Goal: Communication & Community: Answer question/provide support

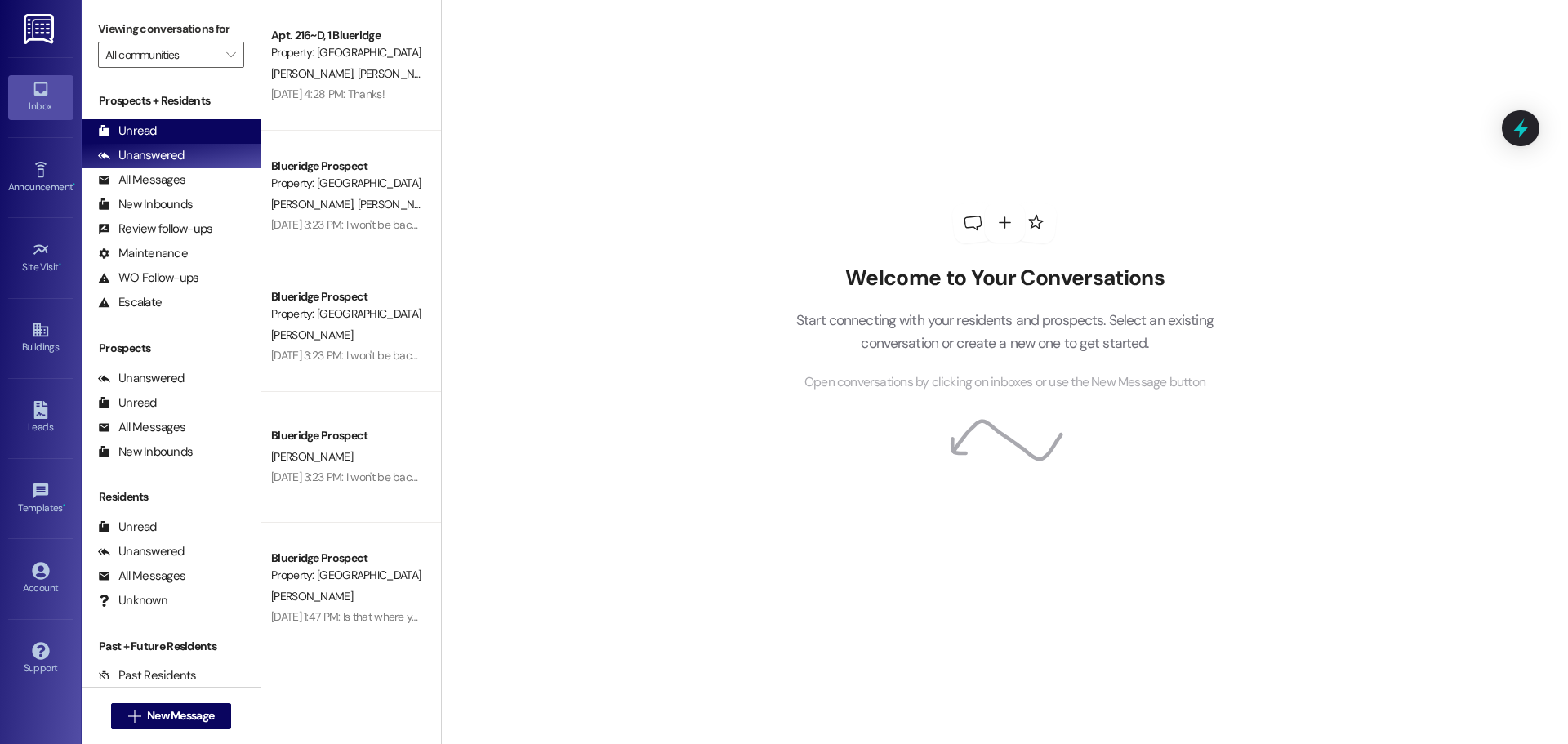
click at [152, 120] on div "Unread (0)" at bounding box center [171, 131] width 179 height 25
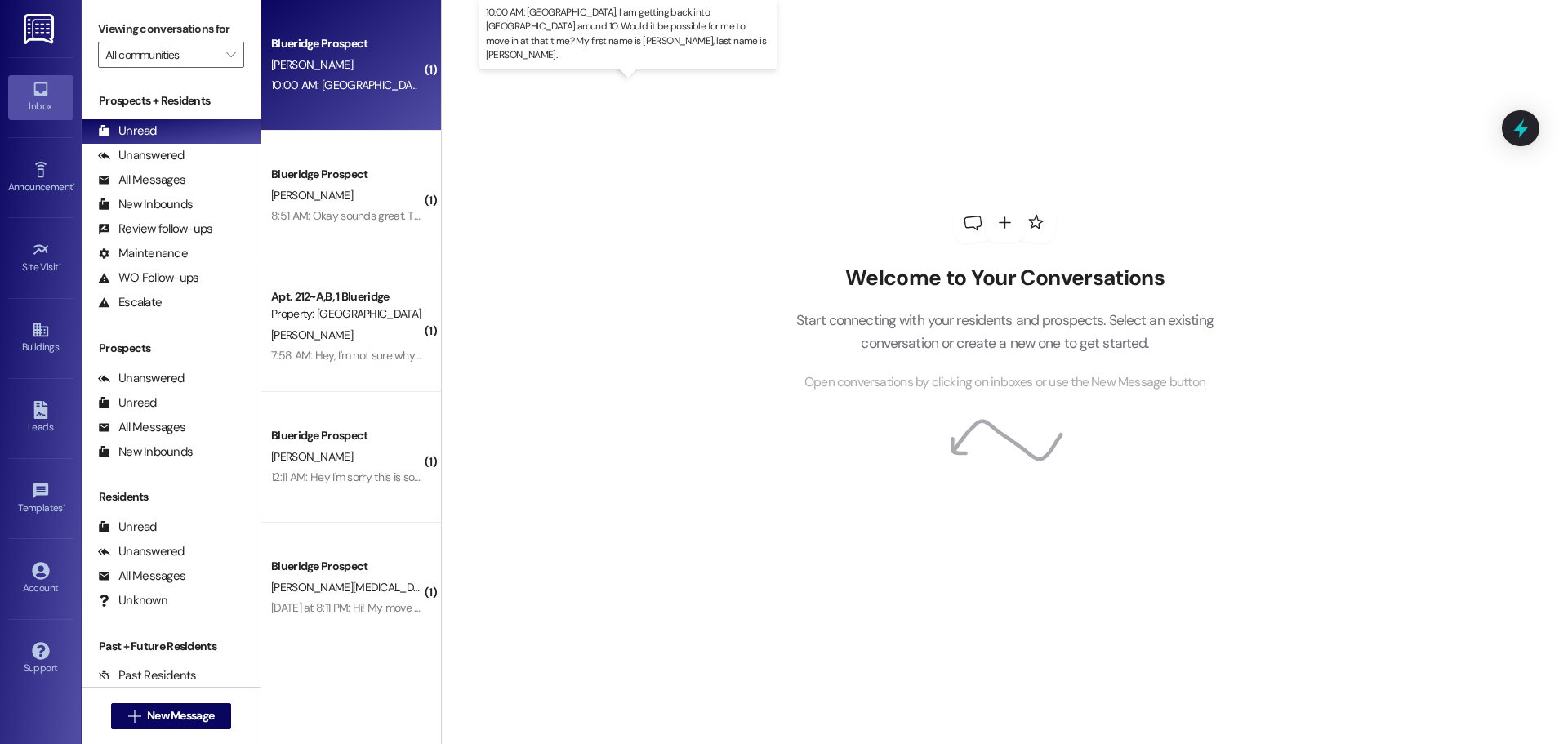
click at [317, 84] on div "10:00 AM: [GEOGRAPHIC_DATA], I am getting back into [GEOGRAPHIC_DATA] around 10…" at bounding box center [757, 84] width 974 height 15
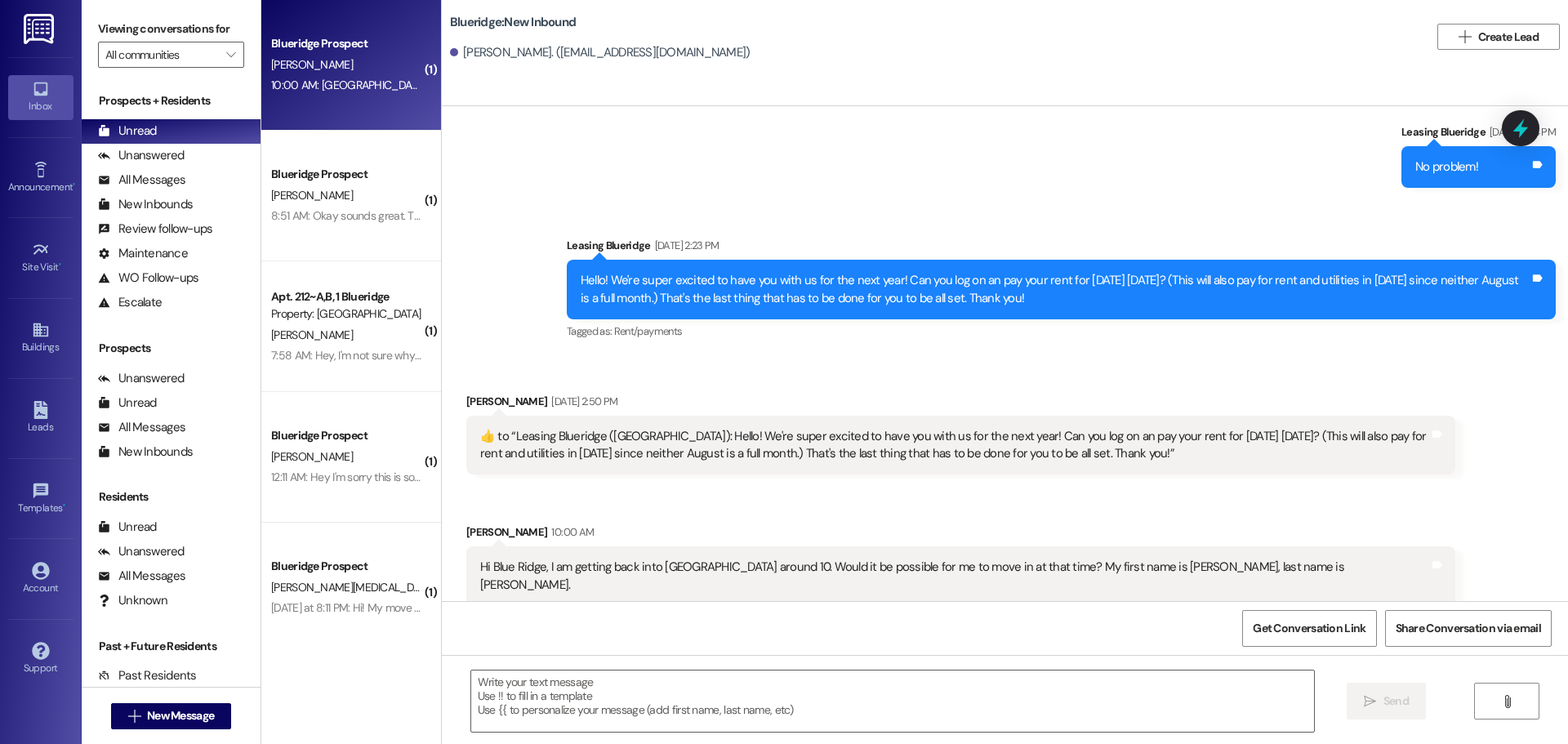
scroll to position [1565, 0]
click at [830, 689] on textarea at bounding box center [893, 701] width 843 height 61
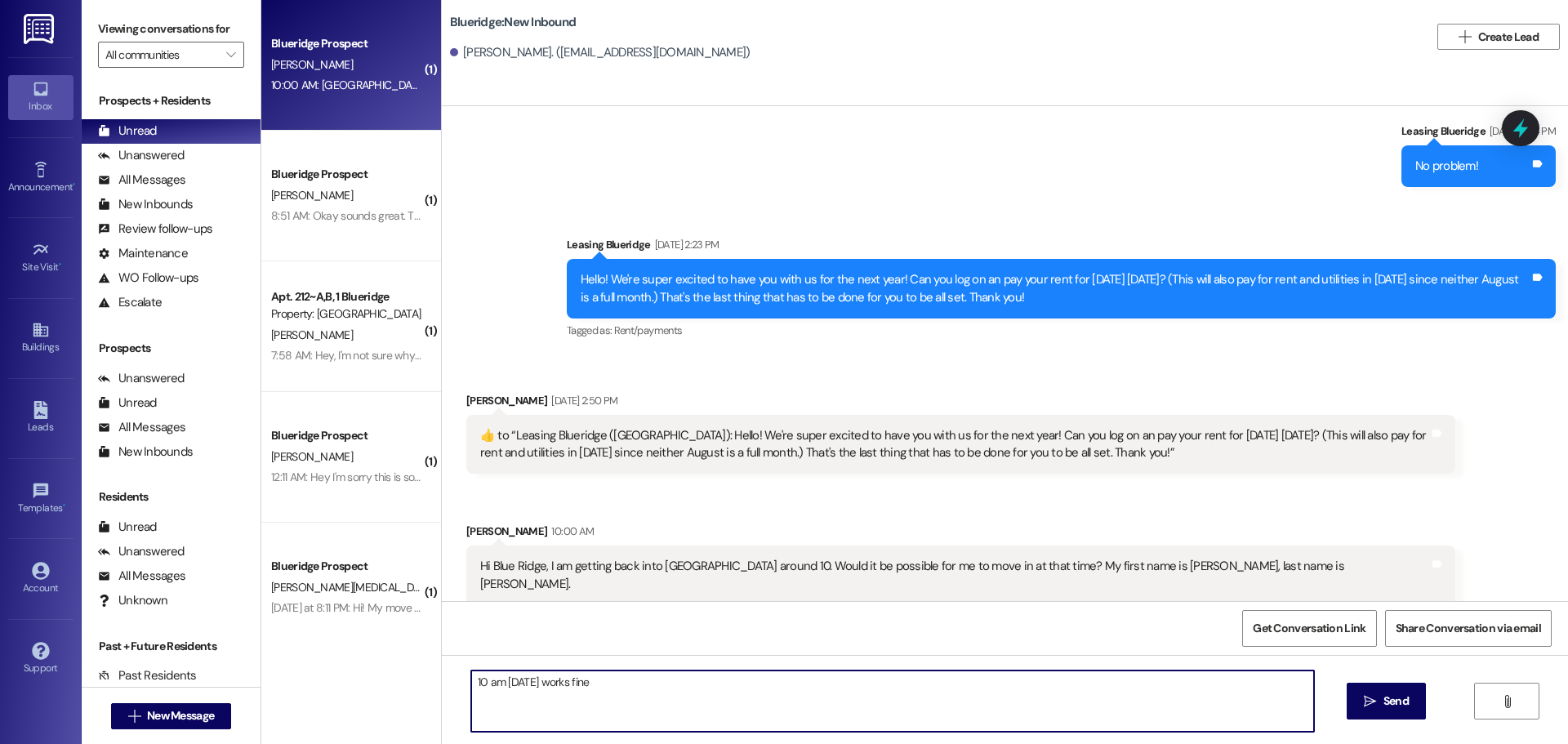
type textarea "10 am [DATE] works fine!"
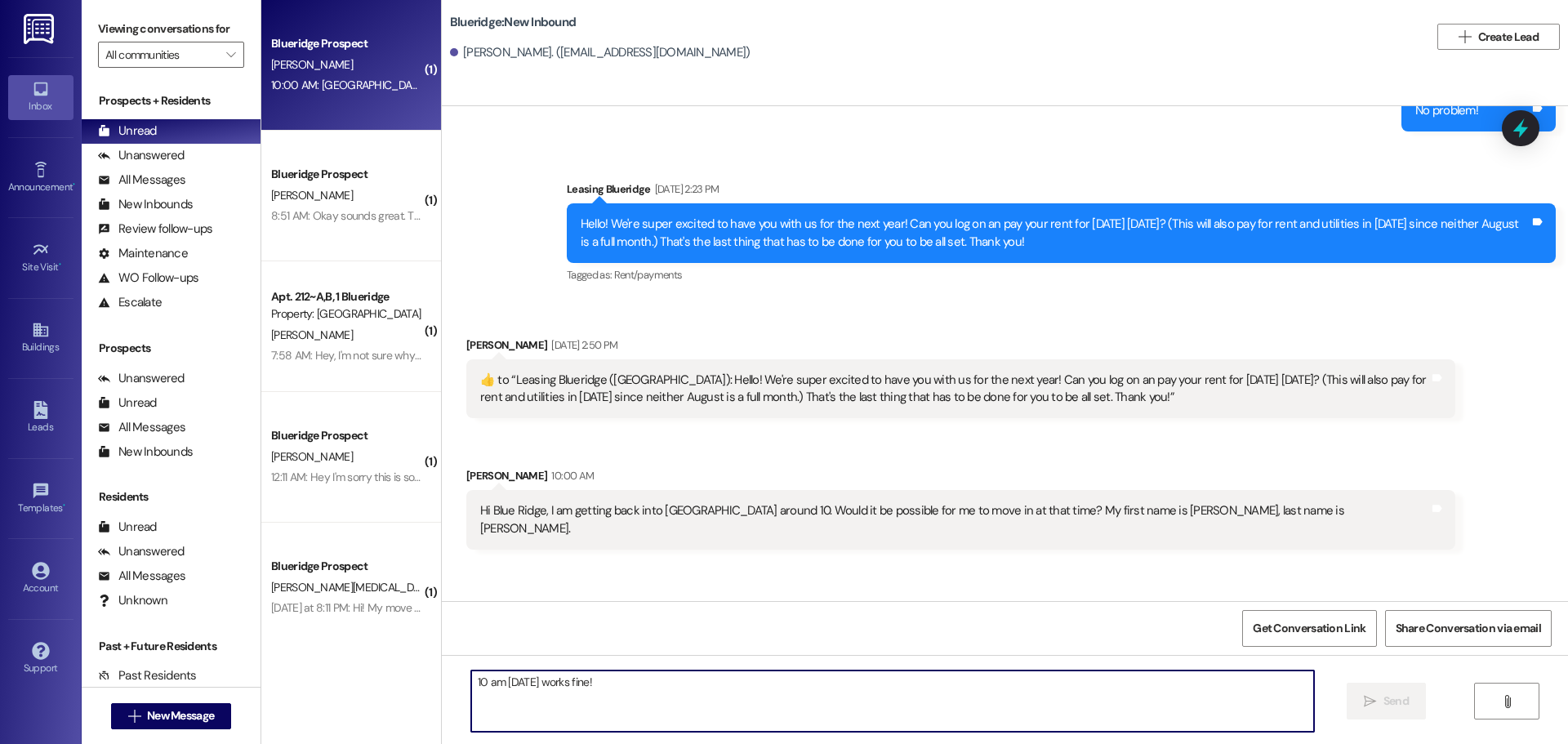
scroll to position [1679, 0]
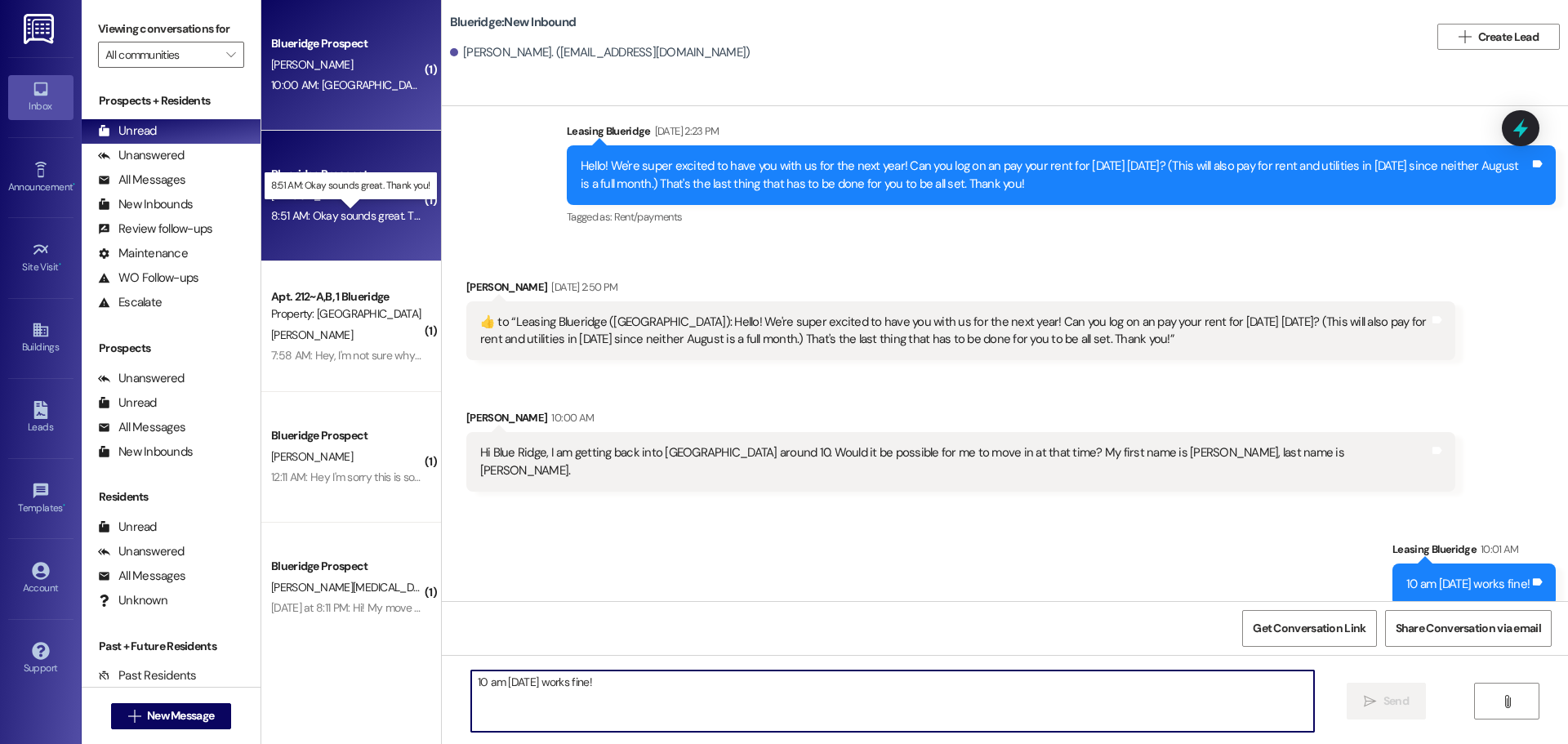
click at [374, 217] on div "8:51 AM: Okay sounds great. Thank you! 8:51 AM: Okay sounds great. Thank you!" at bounding box center [365, 215] width 188 height 15
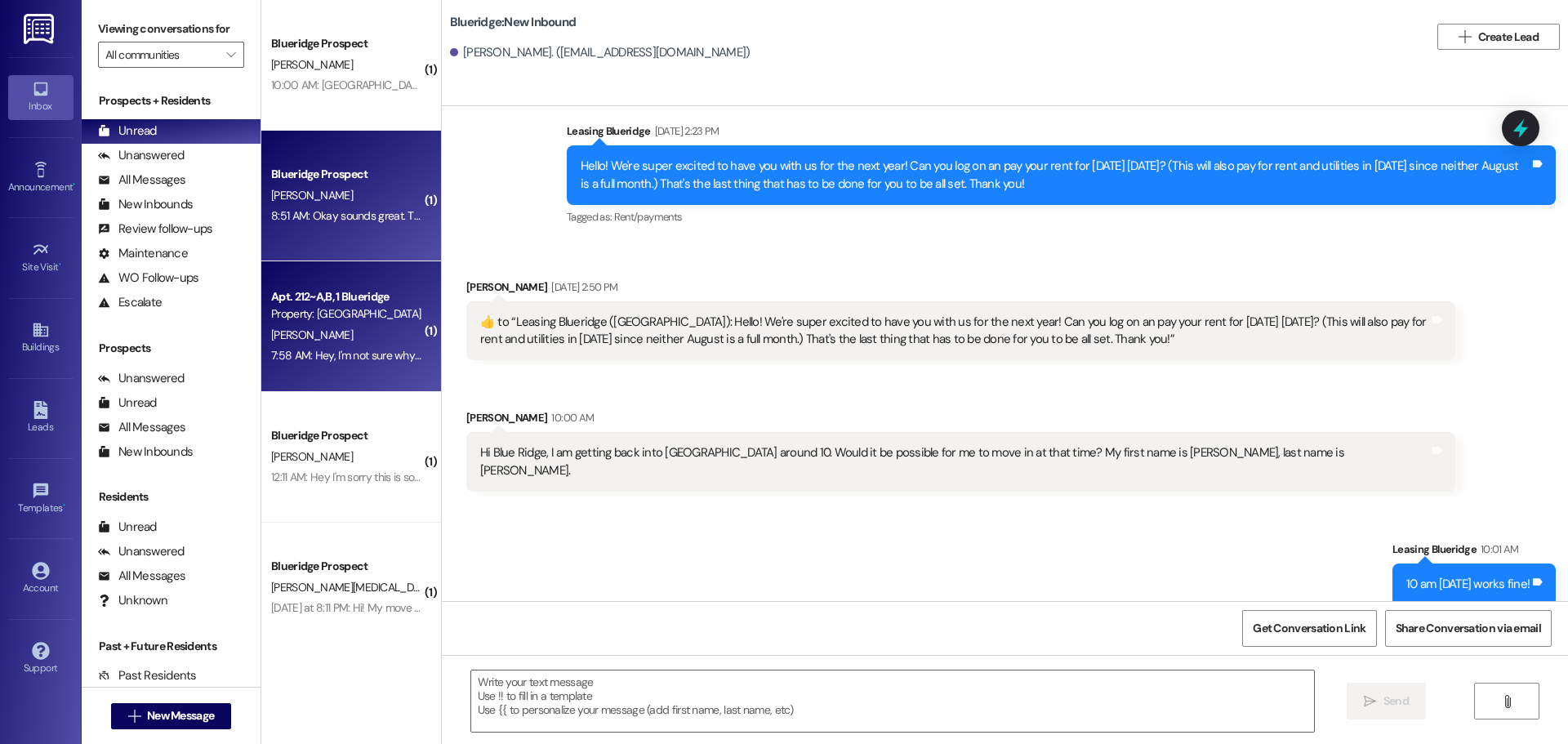
scroll to position [6248, 0]
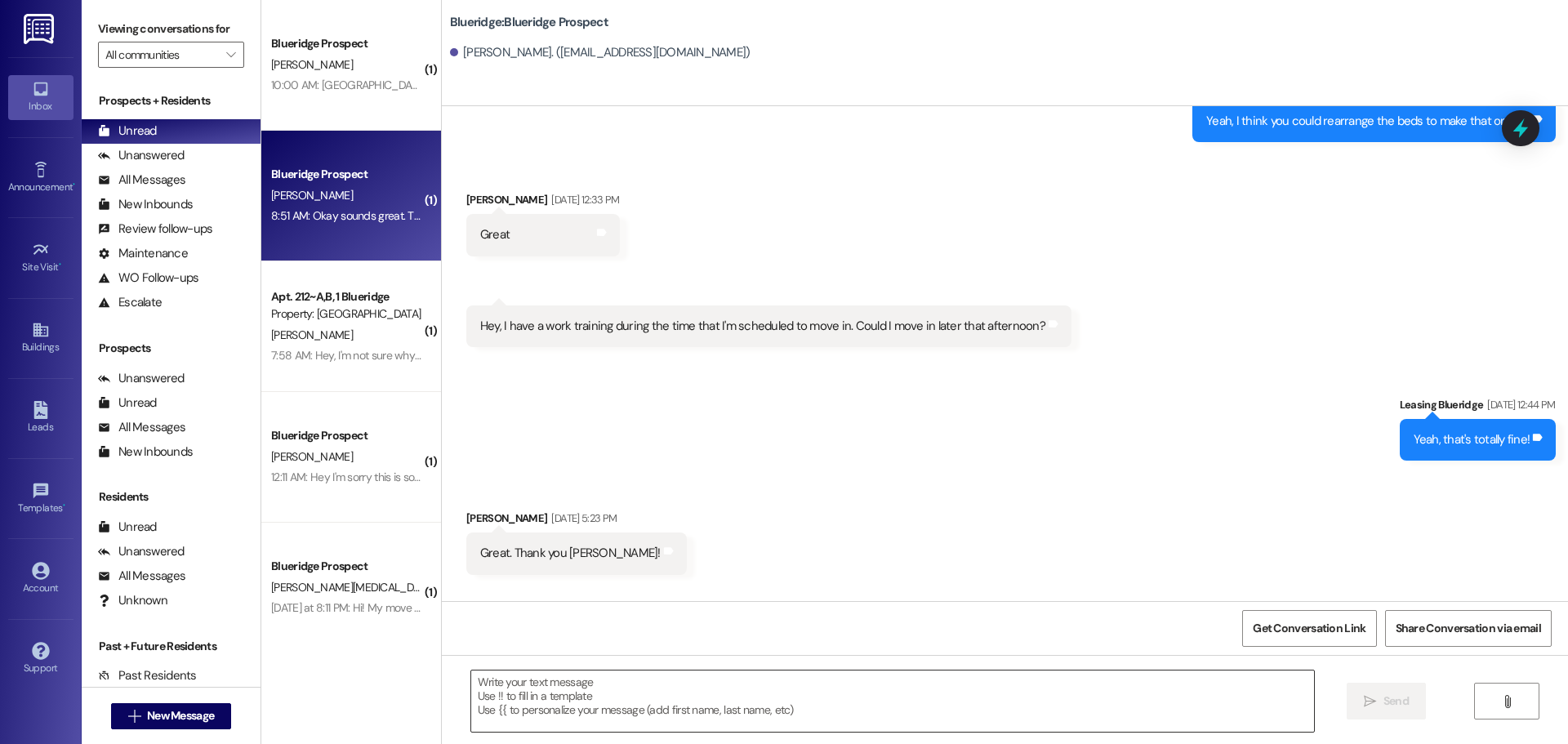
click at [655, 716] on textarea at bounding box center [893, 701] width 843 height 61
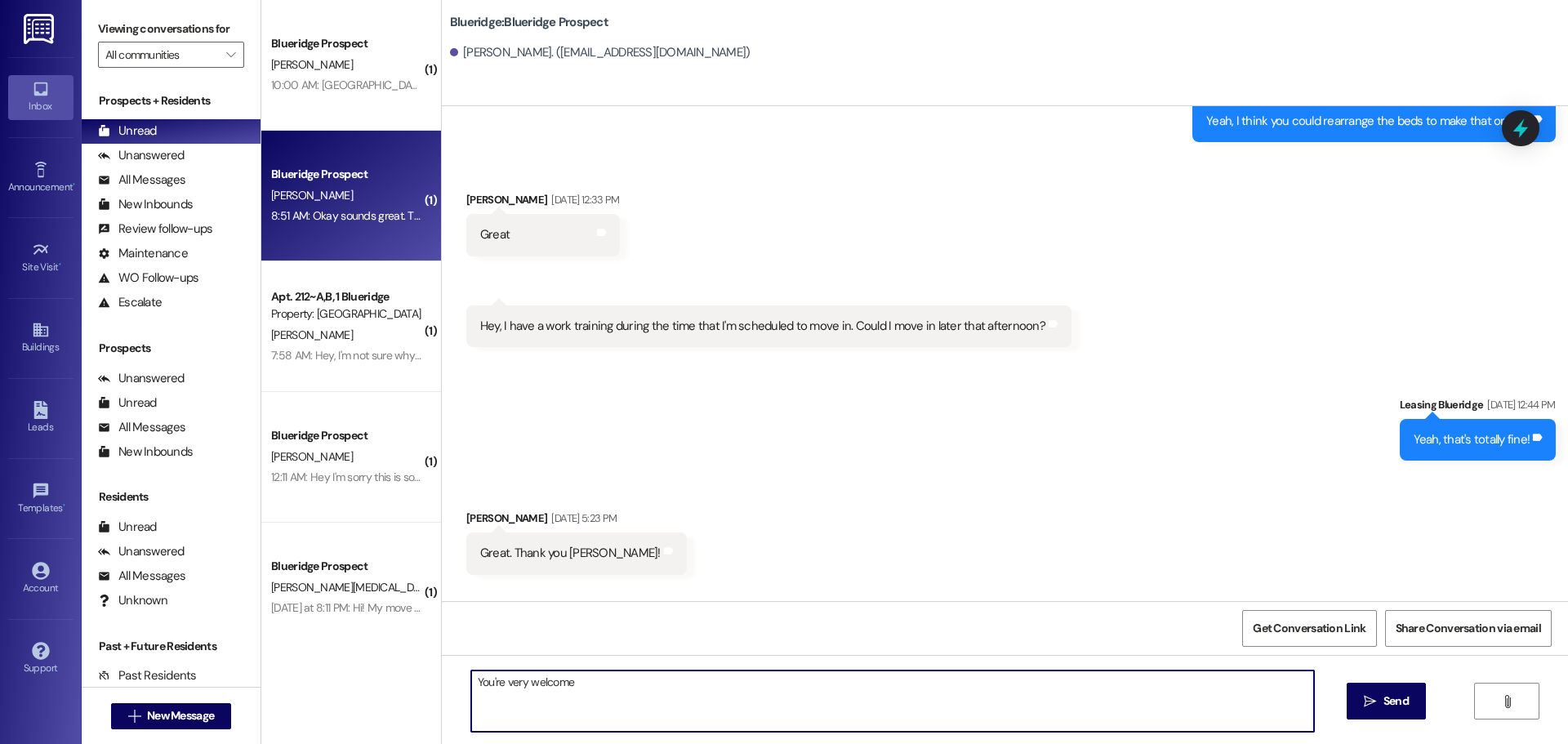
type textarea "You're very welcome!"
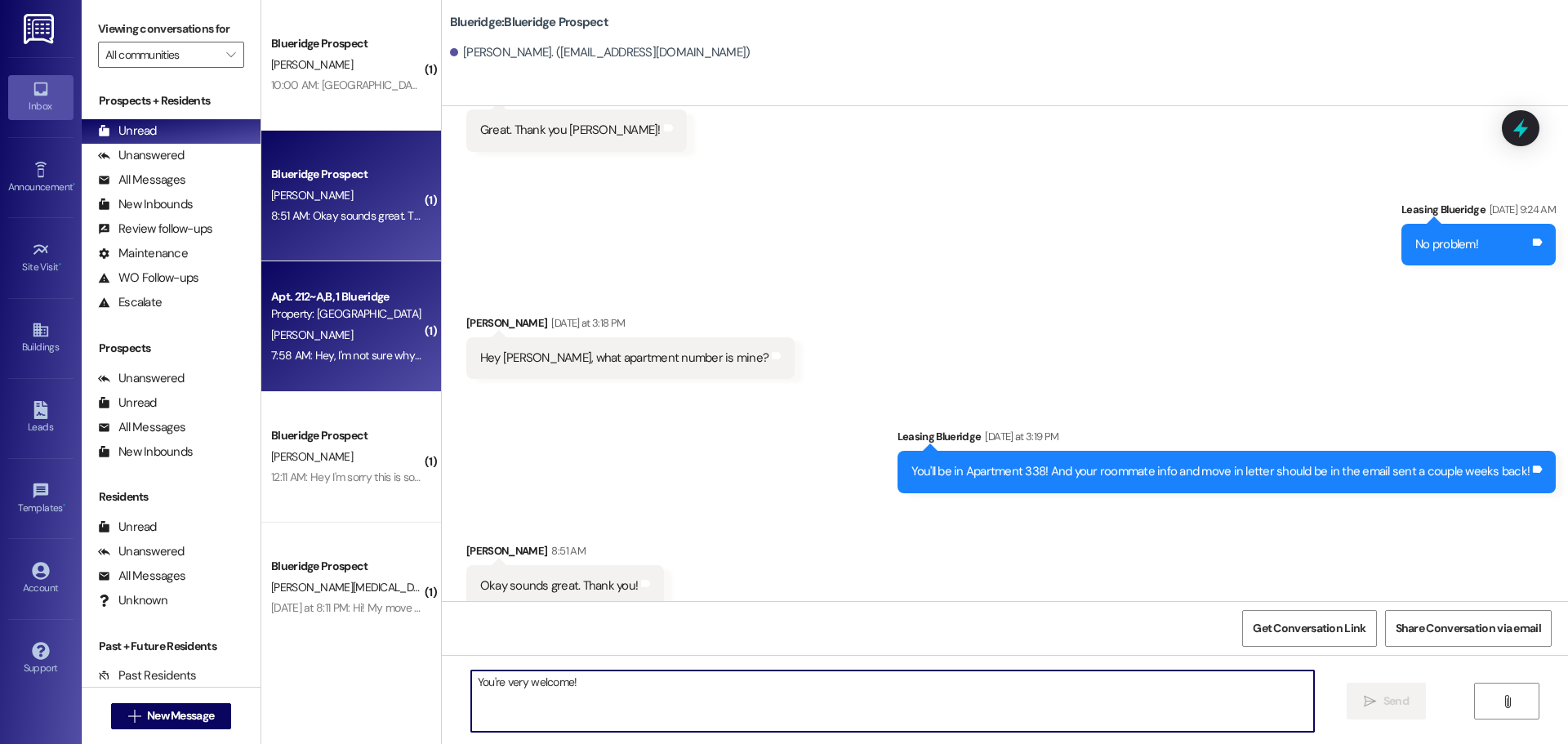
scroll to position [6672, 0]
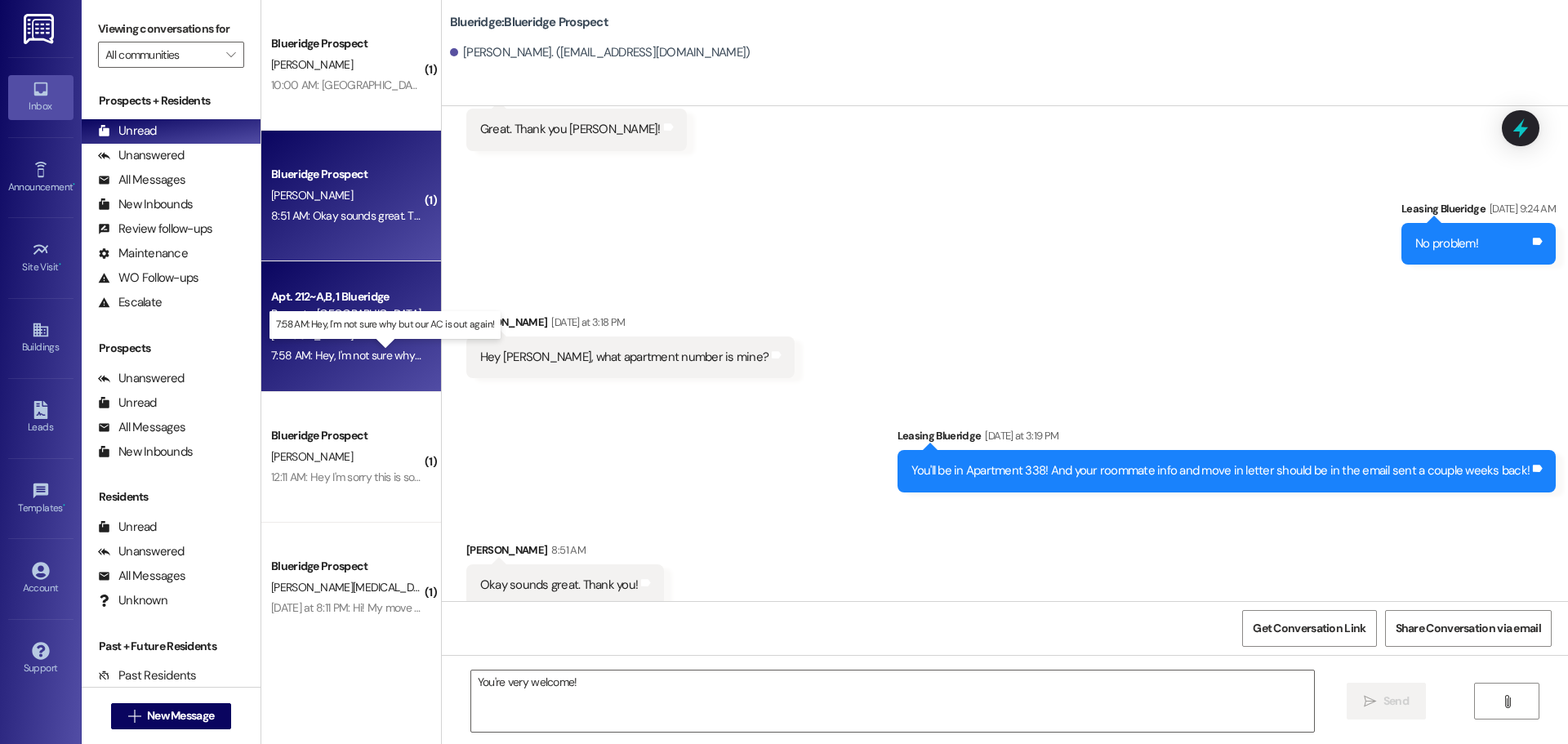
click at [380, 356] on div "7:58 AM: Hey, I'm not sure why but our AC is out again! 7:58 AM: Hey, I'm not s…" at bounding box center [398, 355] width 256 height 15
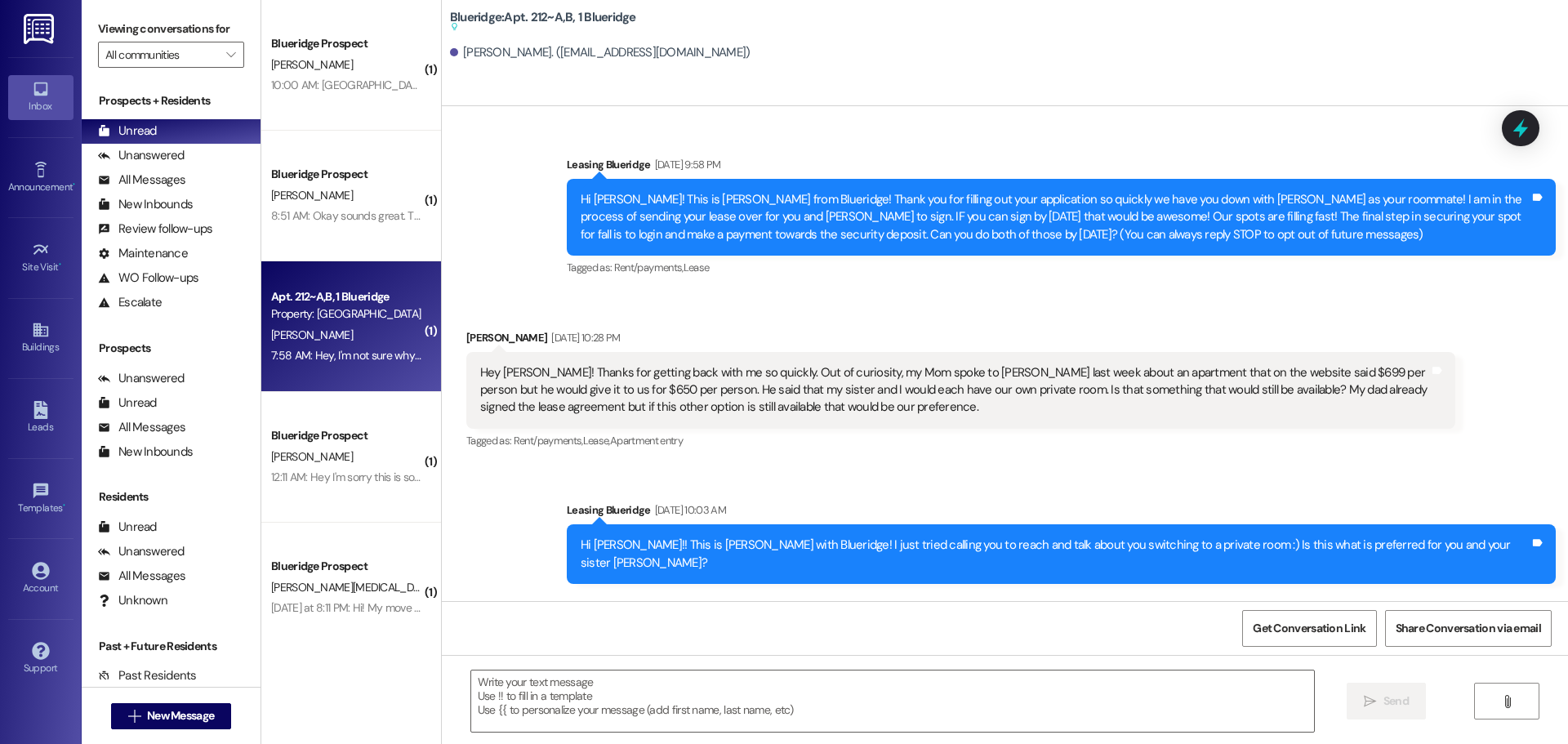
scroll to position [78340, 0]
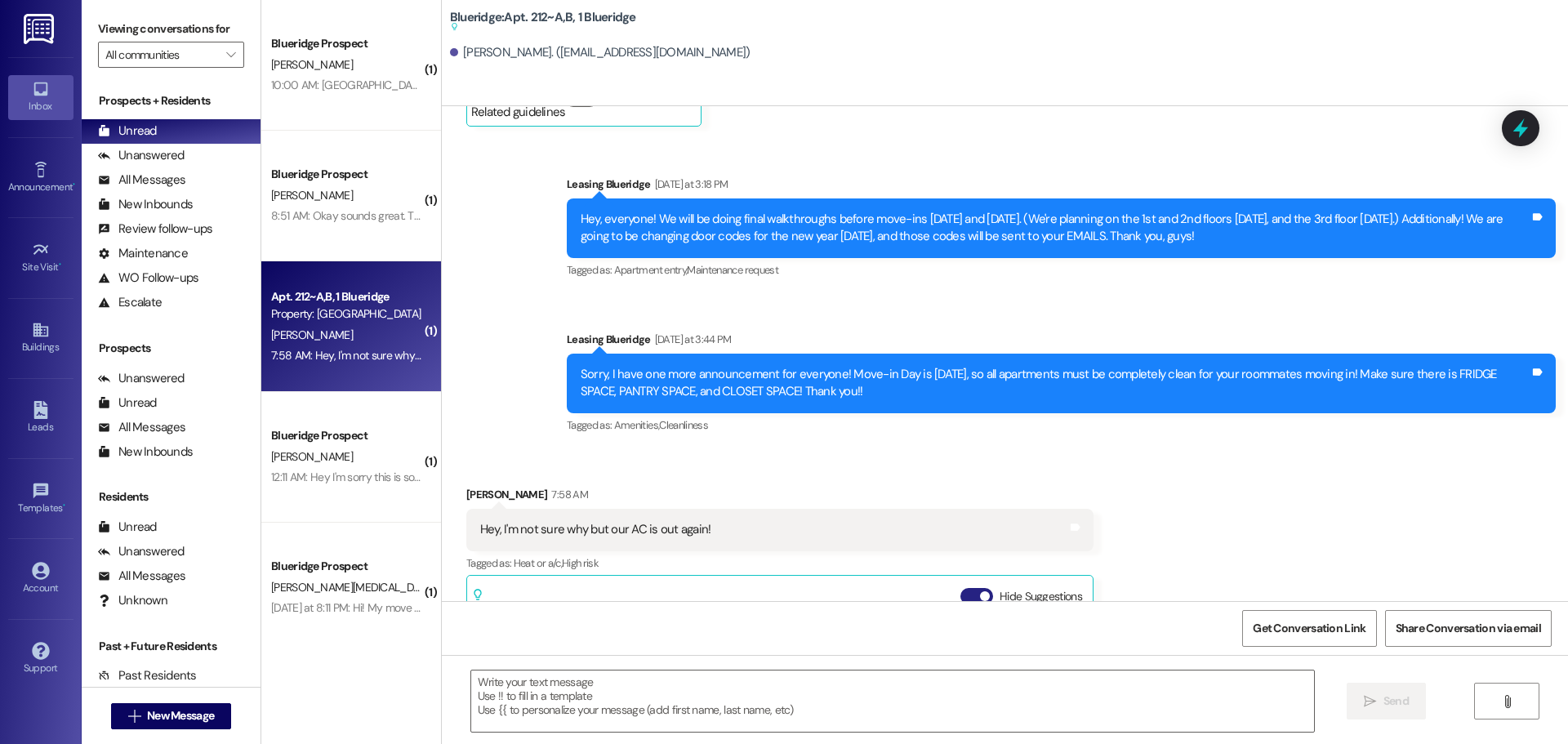
click at [961, 588] on button "Hide Suggestions" at bounding box center [977, 596] width 33 height 17
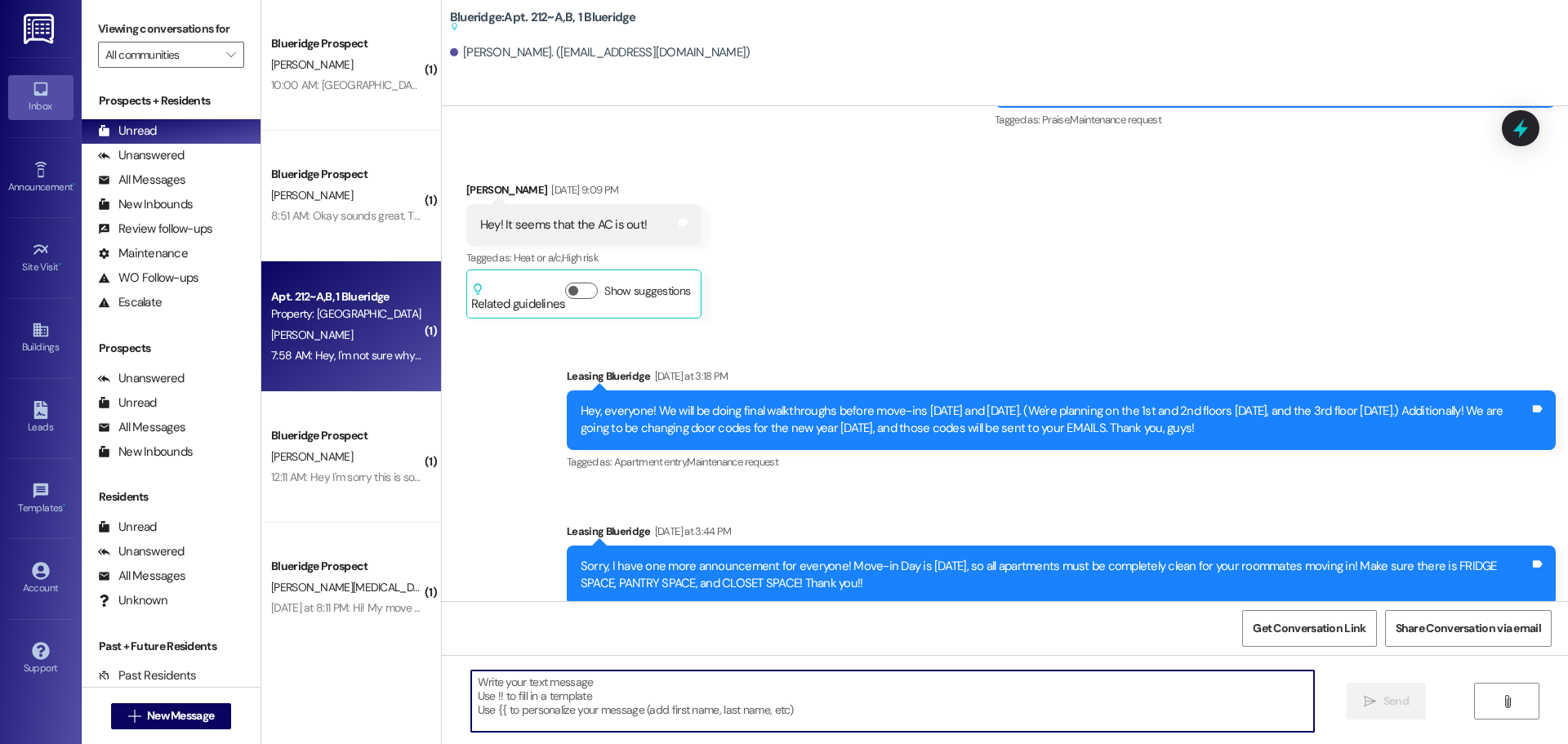
click at [794, 707] on textarea at bounding box center [893, 701] width 843 height 61
type textarea "I'll call our guy again! So sorry about that!"
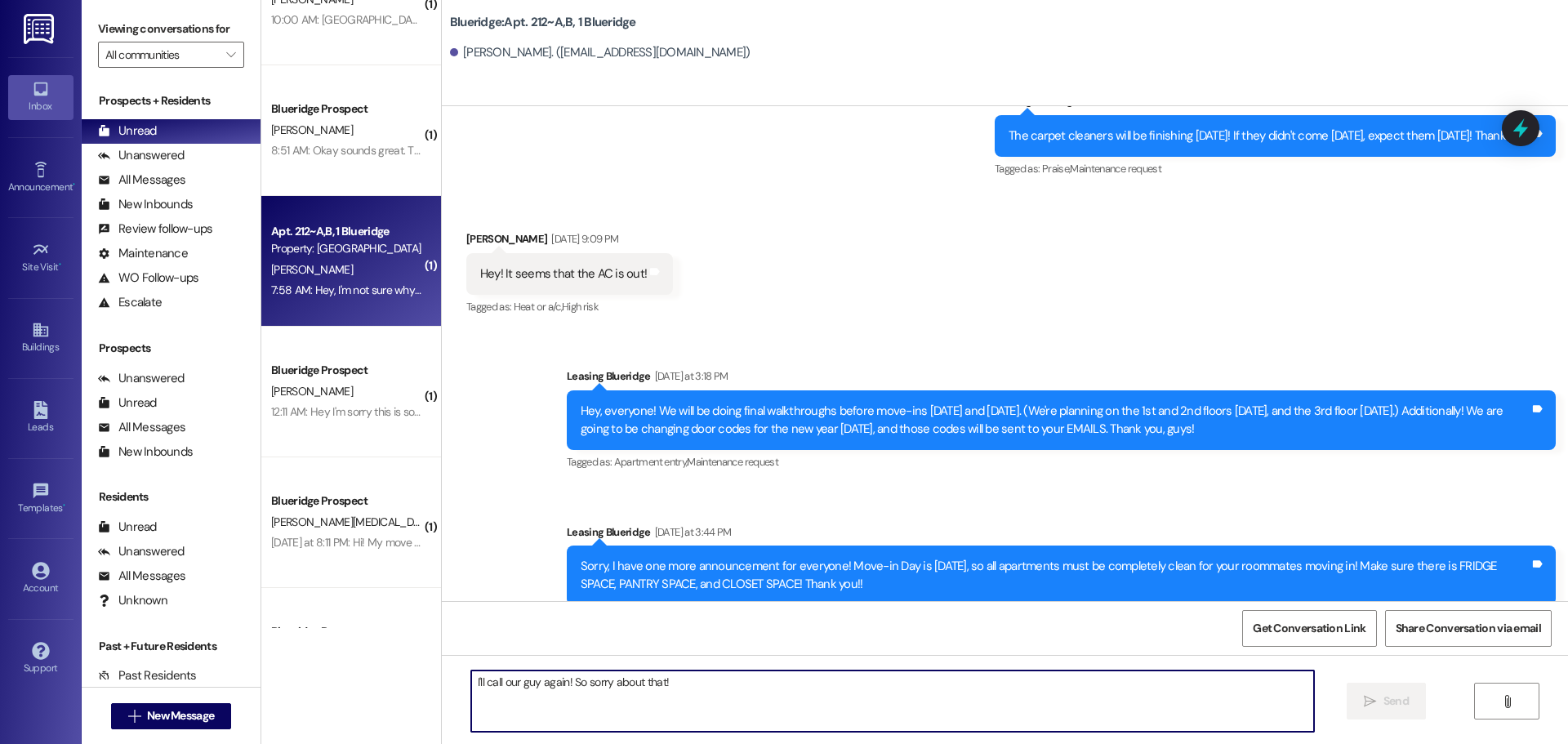
scroll to position [156, 0]
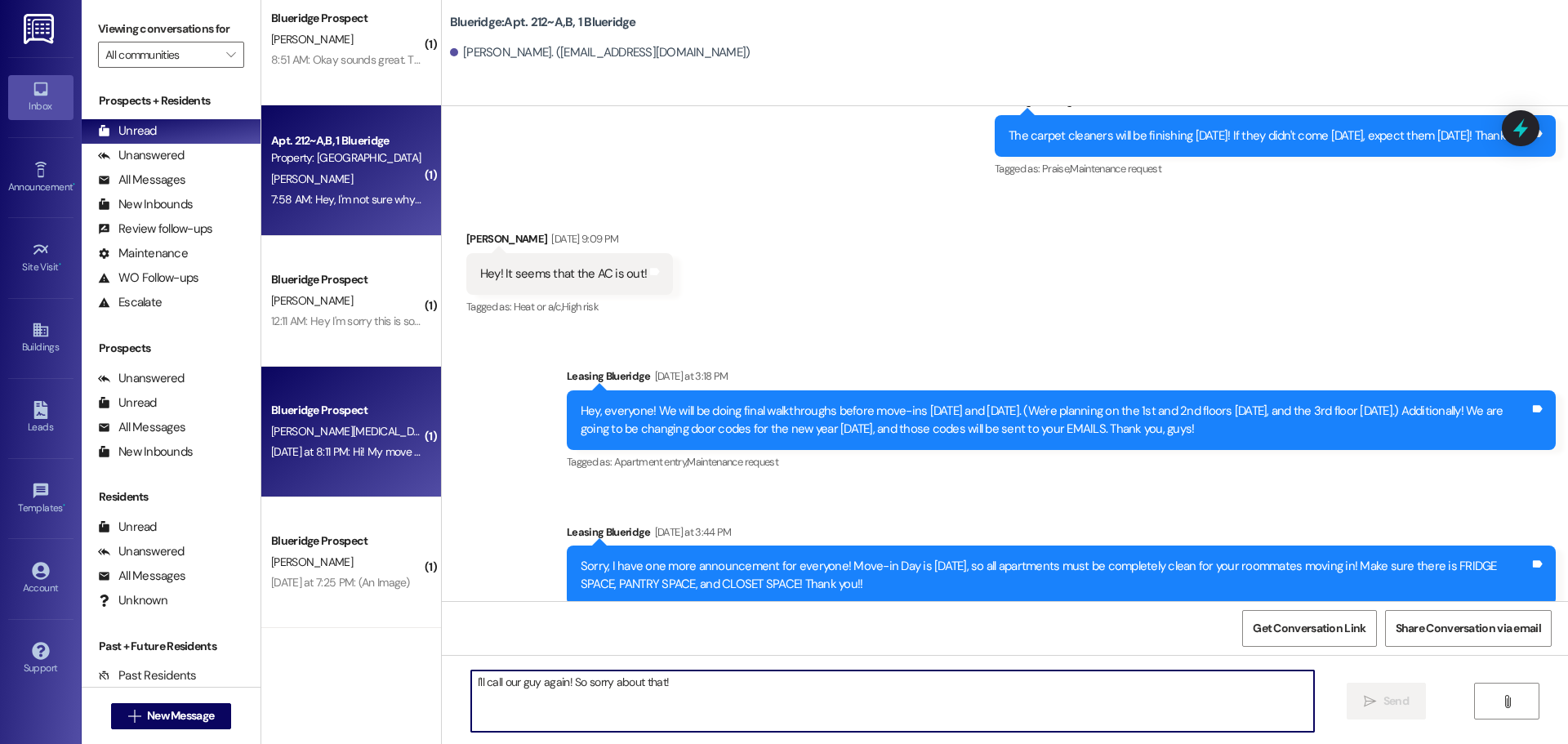
click at [346, 456] on div "[DATE] at 8:11 PM: Hi! My move in time [DATE] is at 2pm but ive got some classe…" at bounding box center [556, 451] width 570 height 15
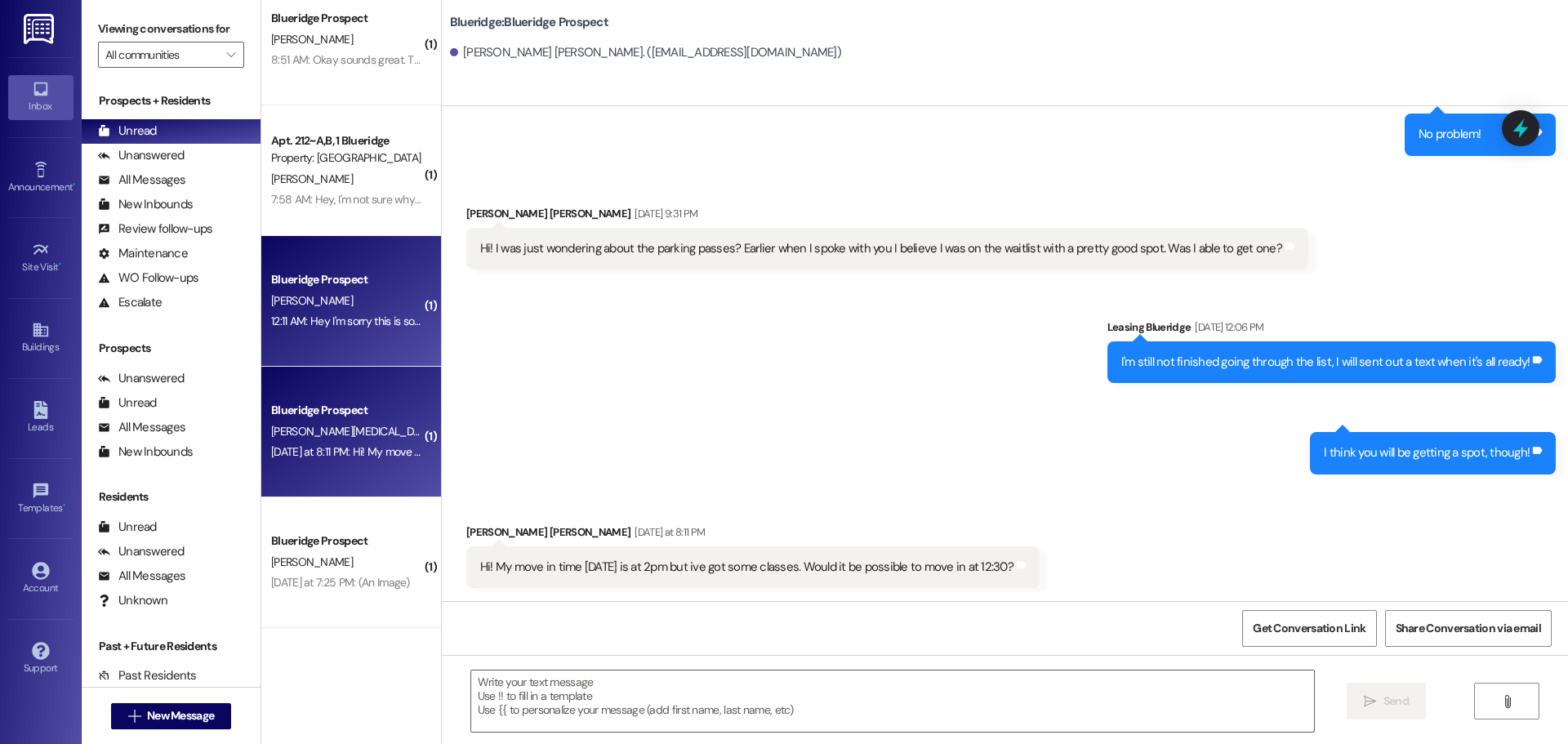
scroll to position [3115, 0]
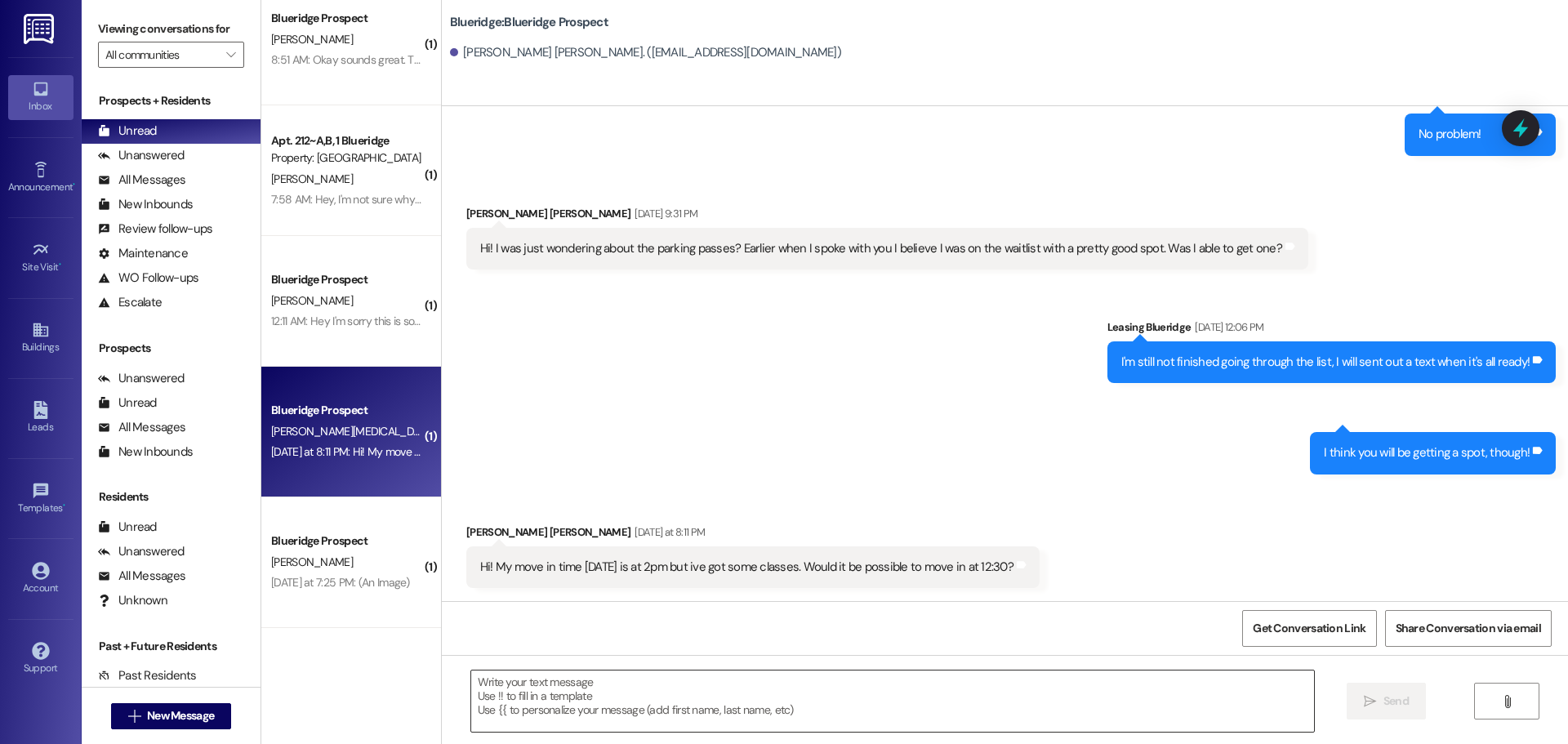
click at [856, 704] on textarea at bounding box center [893, 701] width 843 height 61
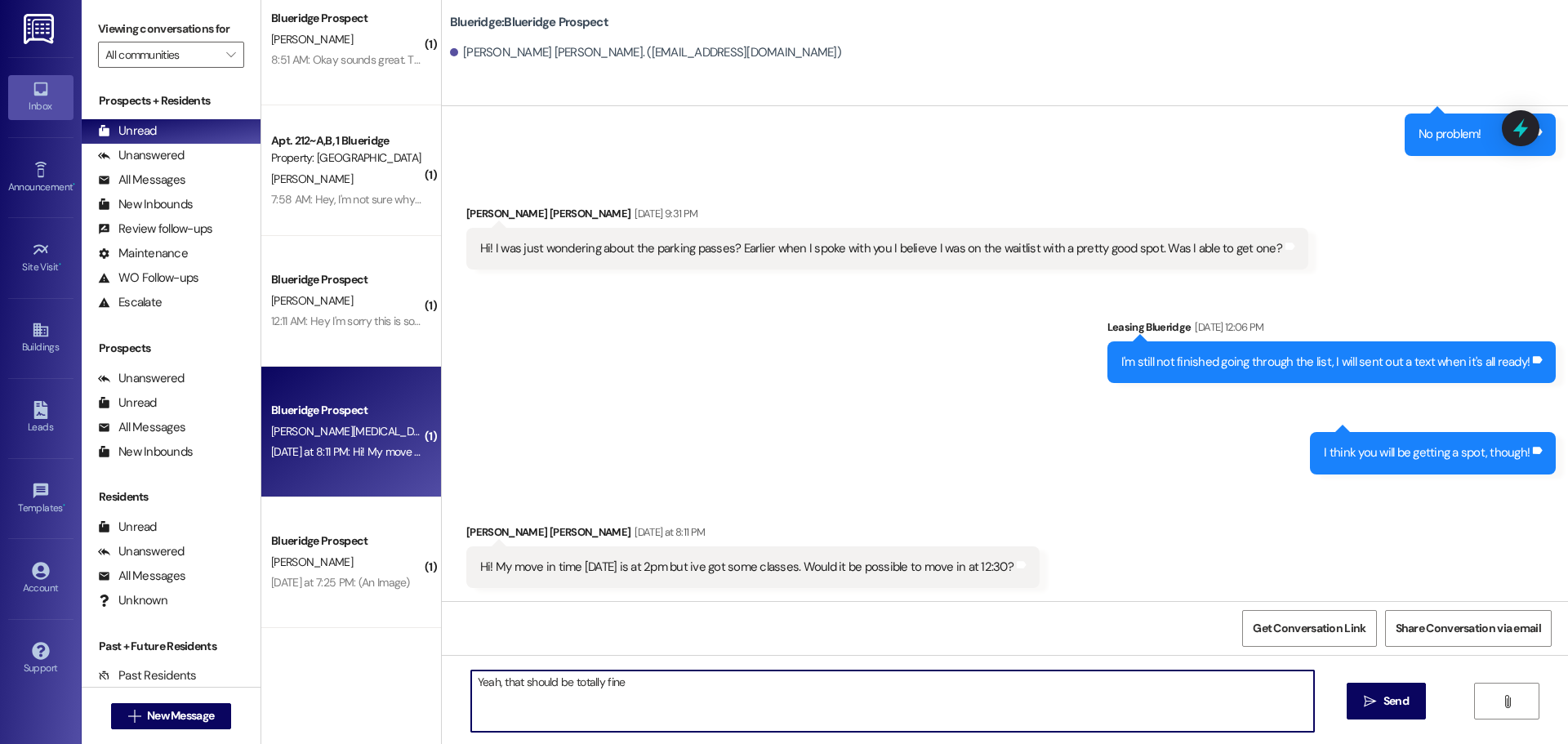
type textarea "Yeah, that should be totally fine!"
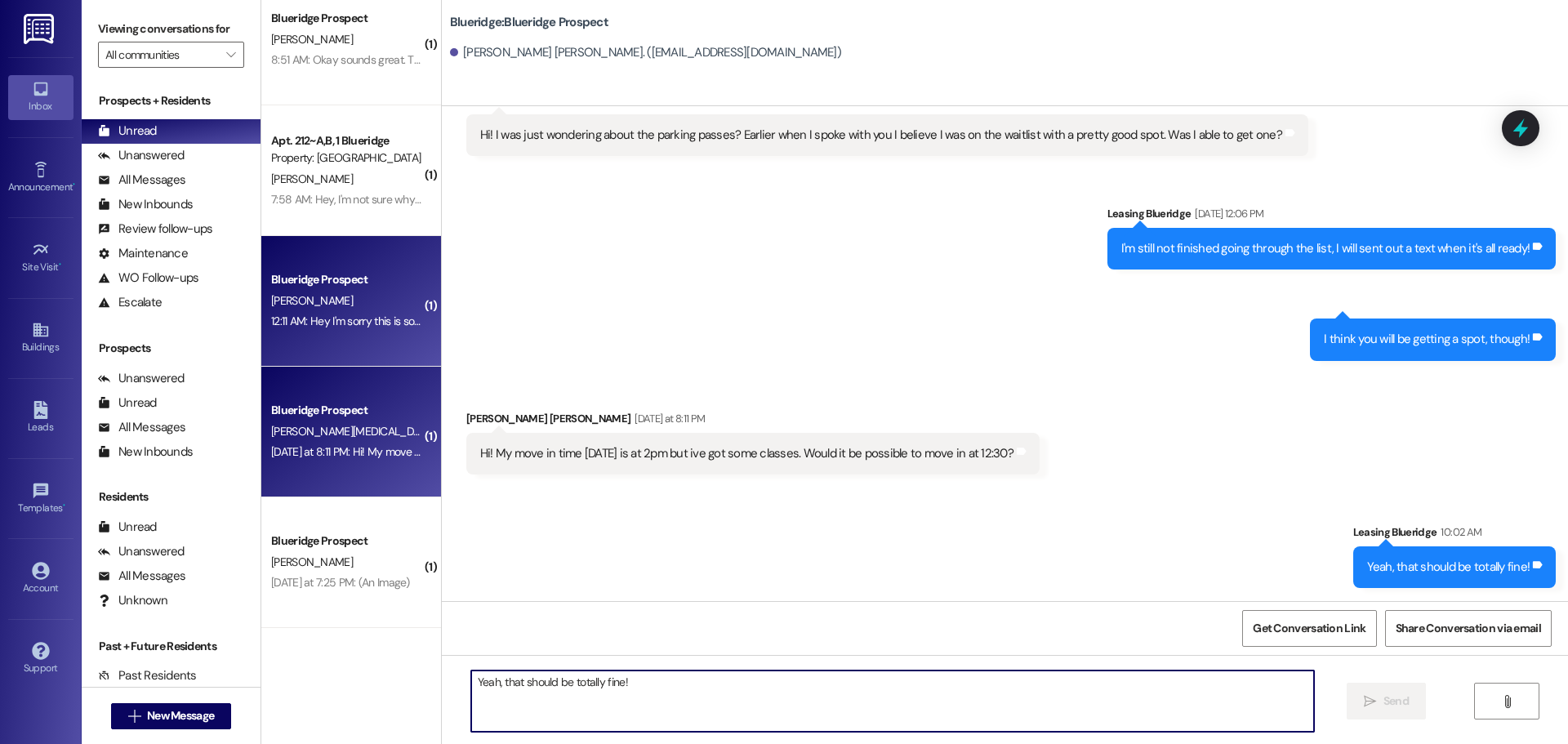
click at [319, 312] on div "12:11 AM: Hey I'm sorry this is so late but I won't be able to move in until [D…" at bounding box center [347, 321] width 154 height 21
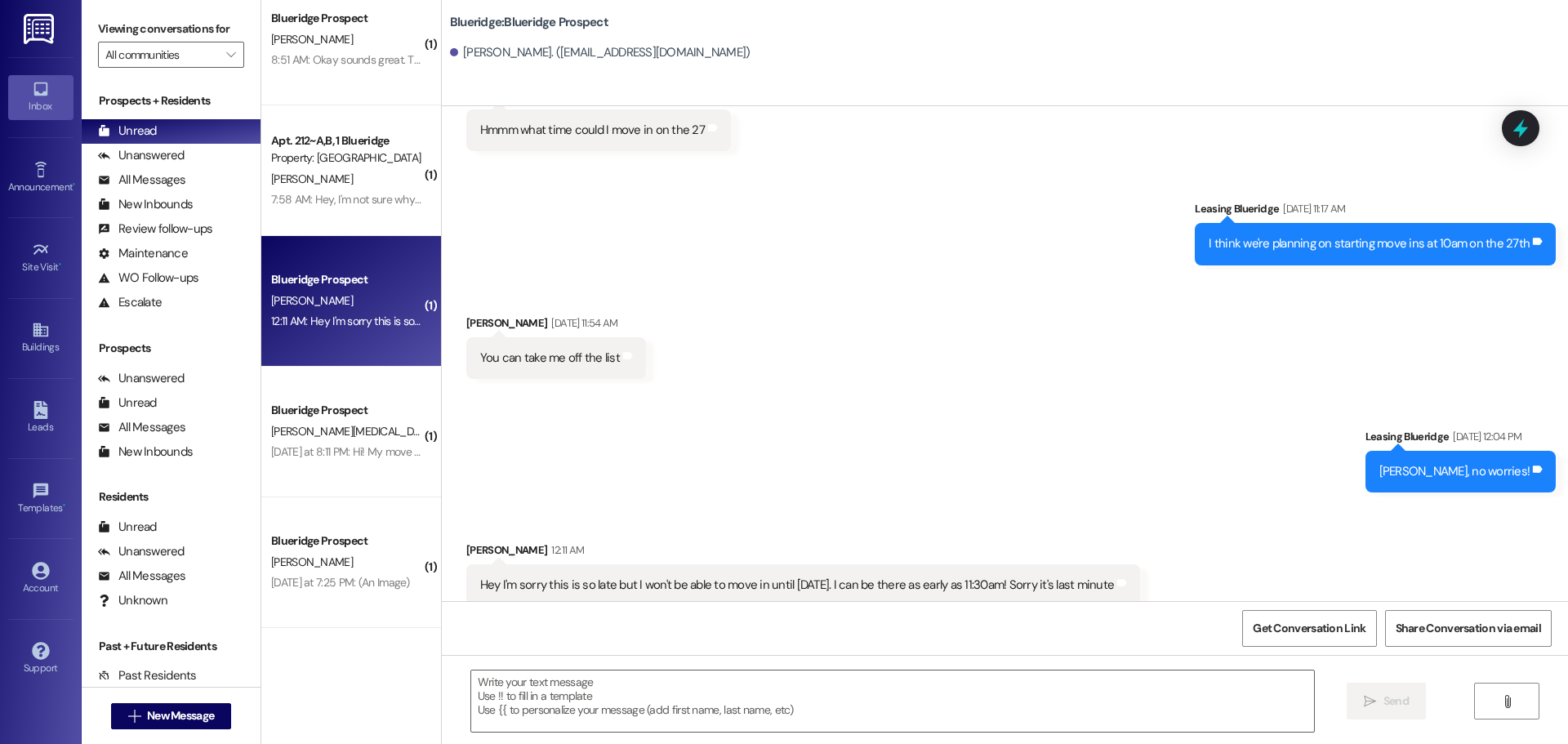
scroll to position [2554, 0]
click at [864, 684] on textarea at bounding box center [893, 701] width 843 height 61
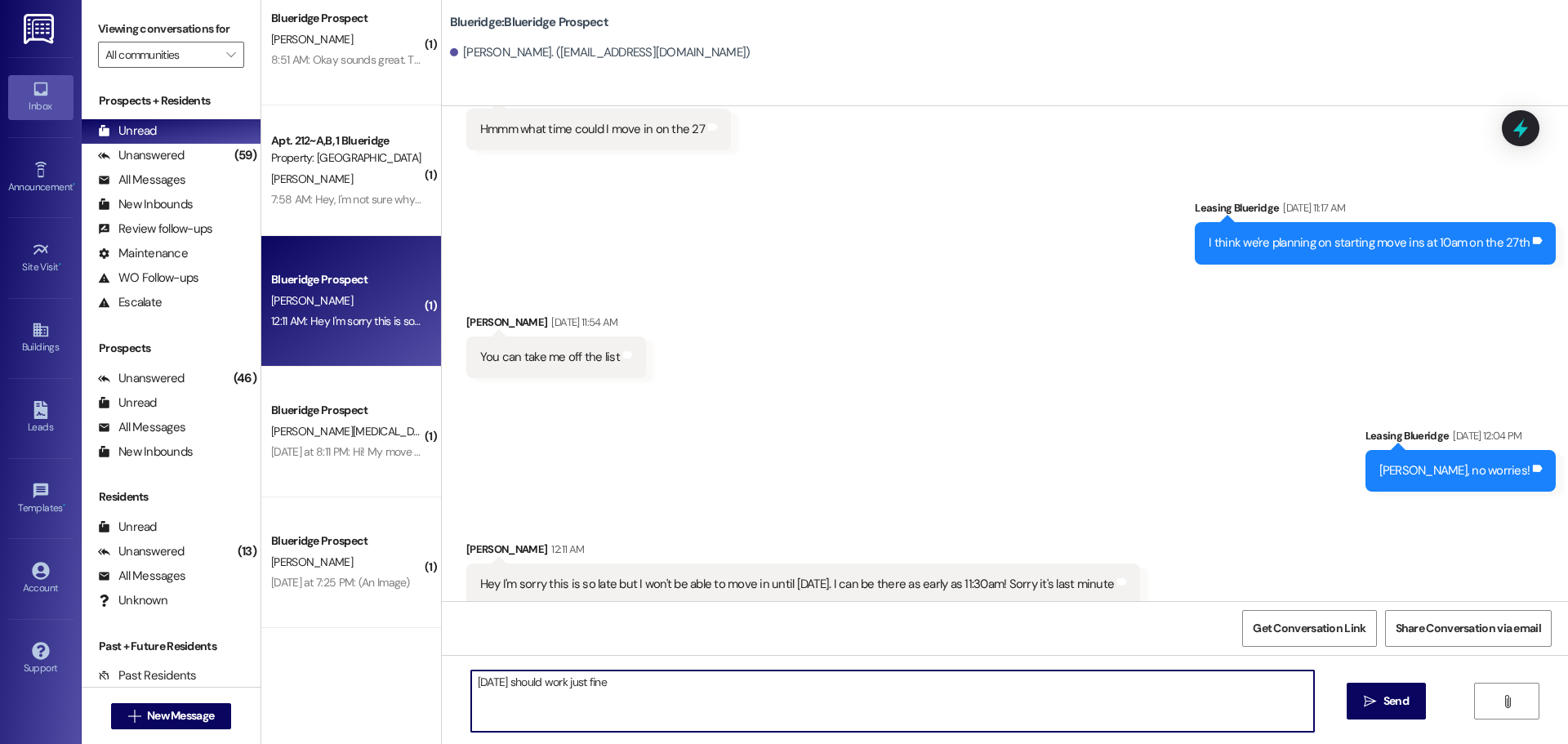
type textarea "[DATE] should work just fine!"
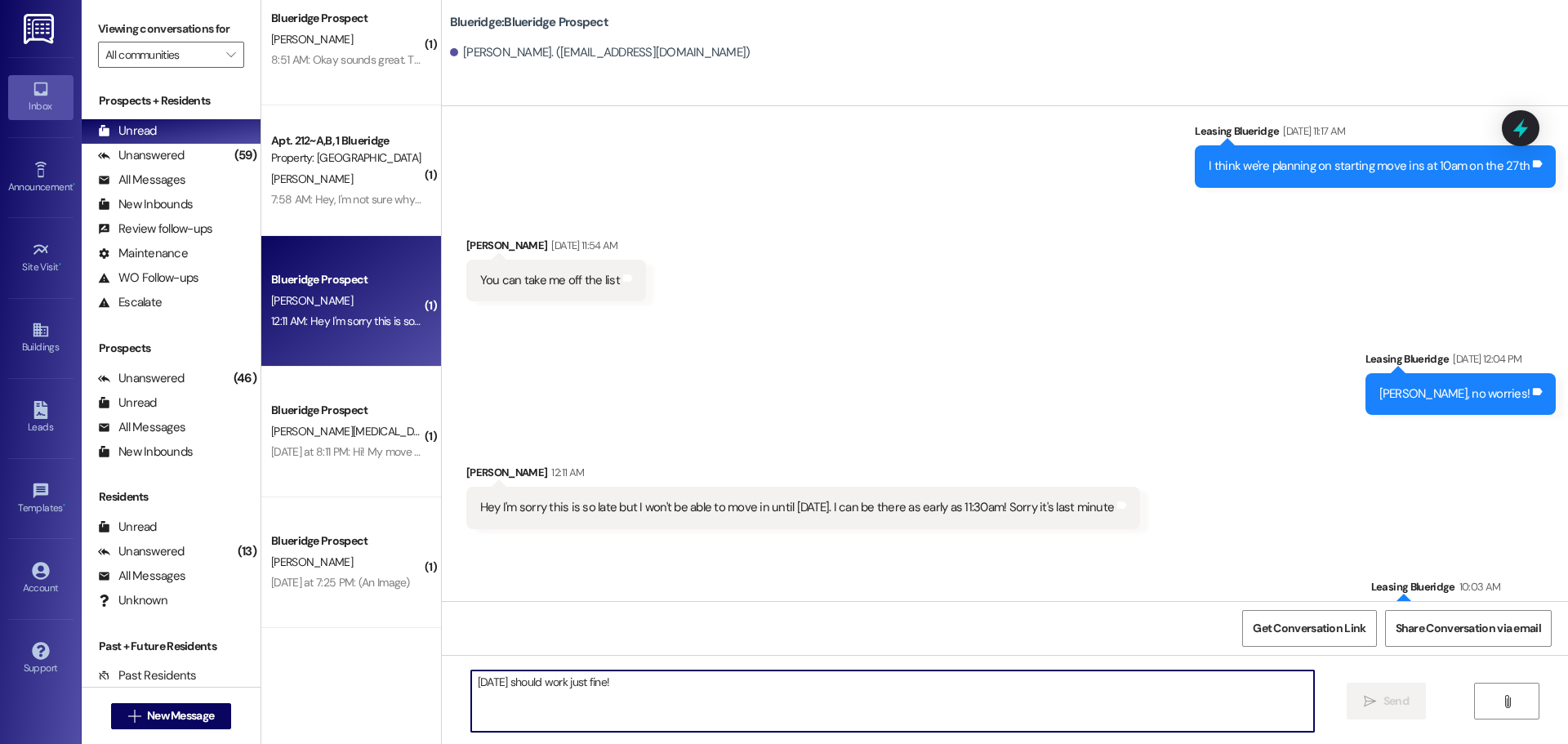
scroll to position [2669, 0]
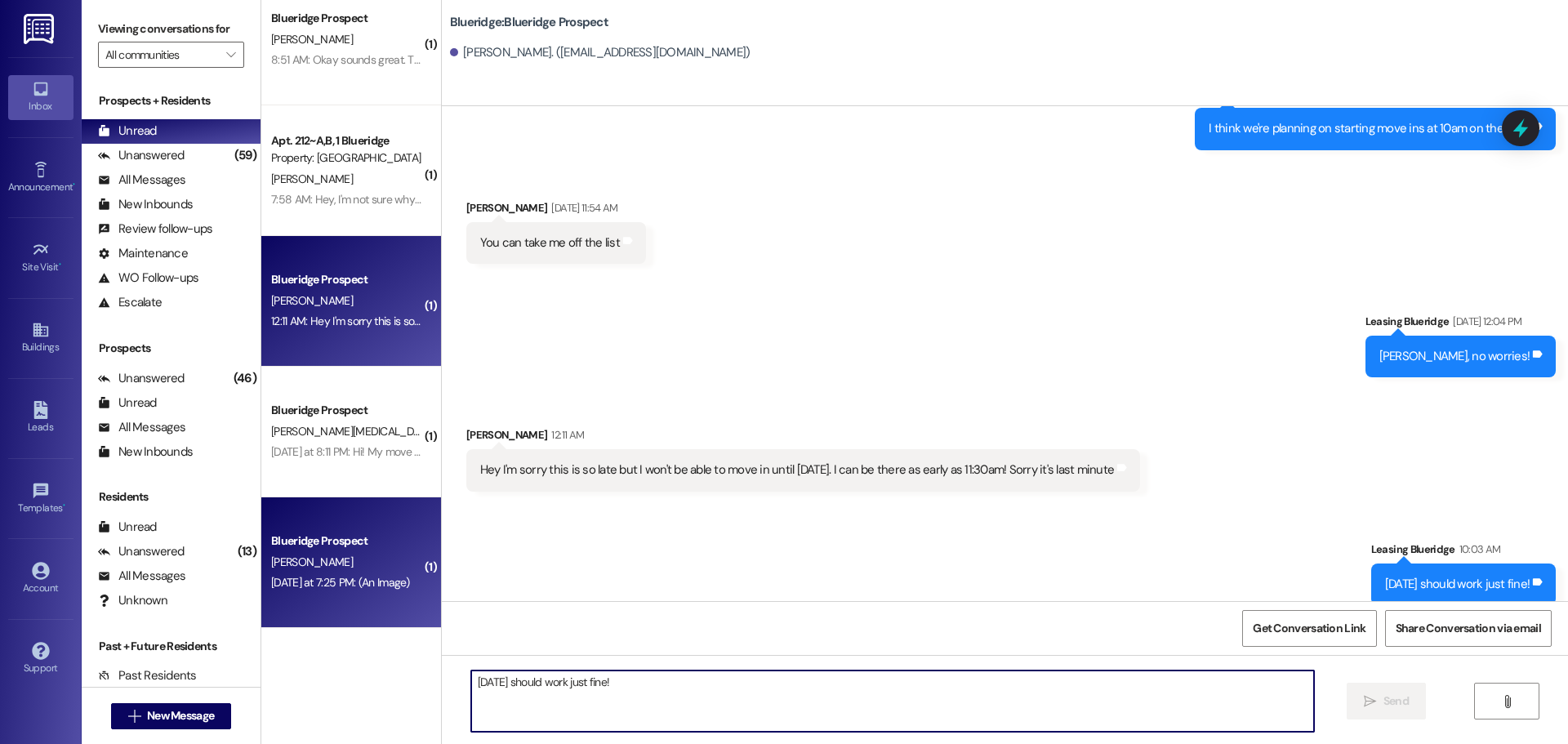
click at [322, 563] on div "[PERSON_NAME]" at bounding box center [347, 562] width 154 height 21
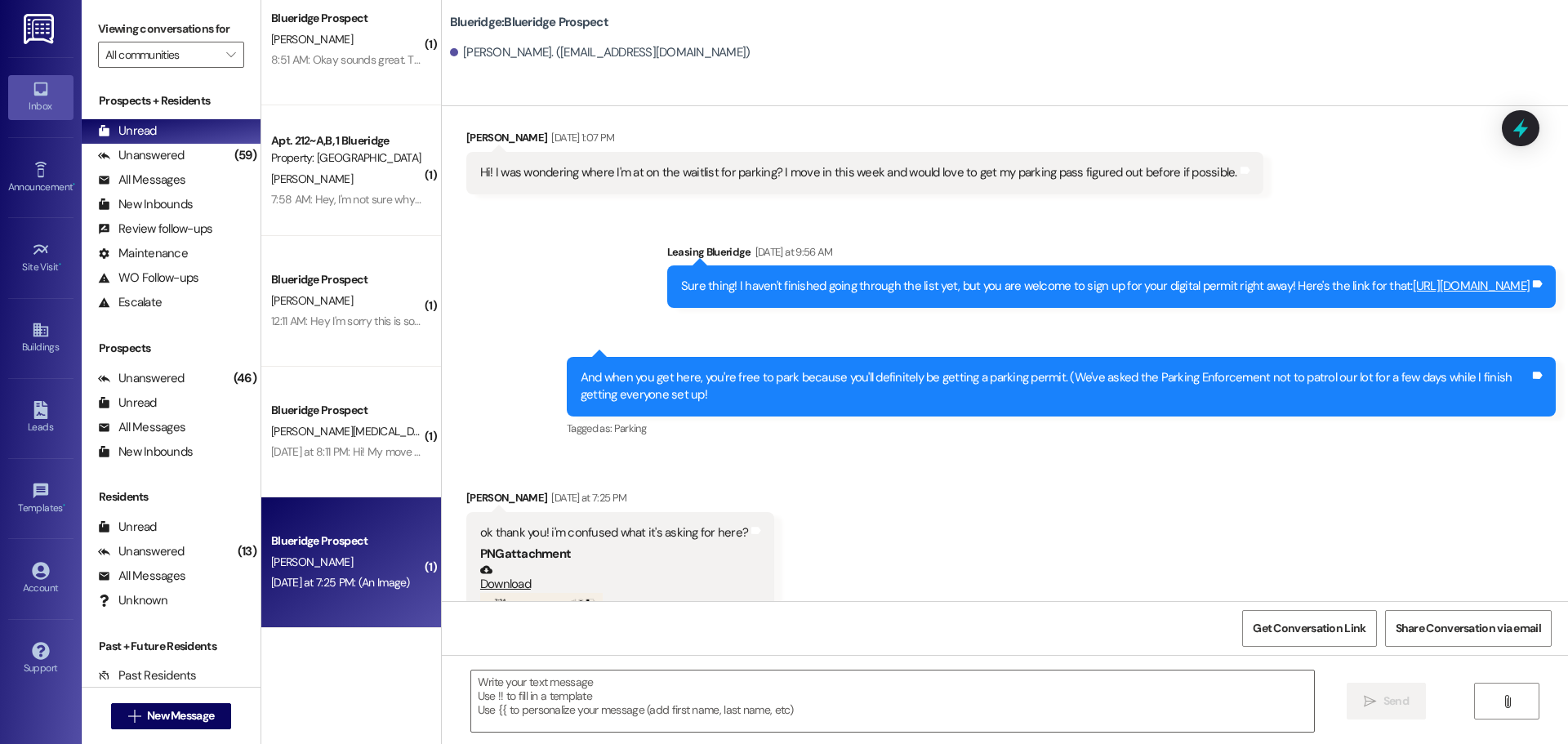
scroll to position [4585, 0]
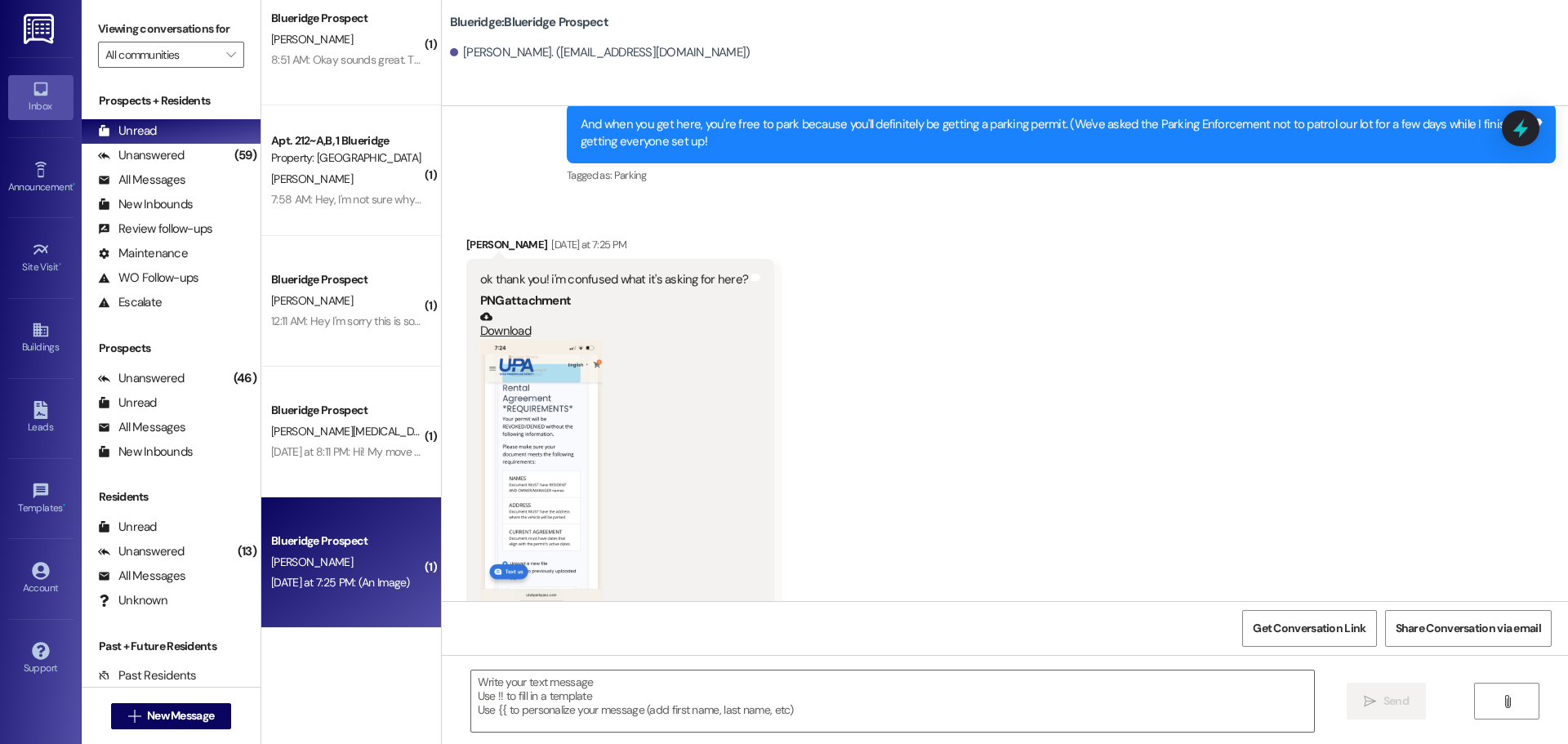
click at [535, 444] on button "Zoom image" at bounding box center [542, 472] width 123 height 266
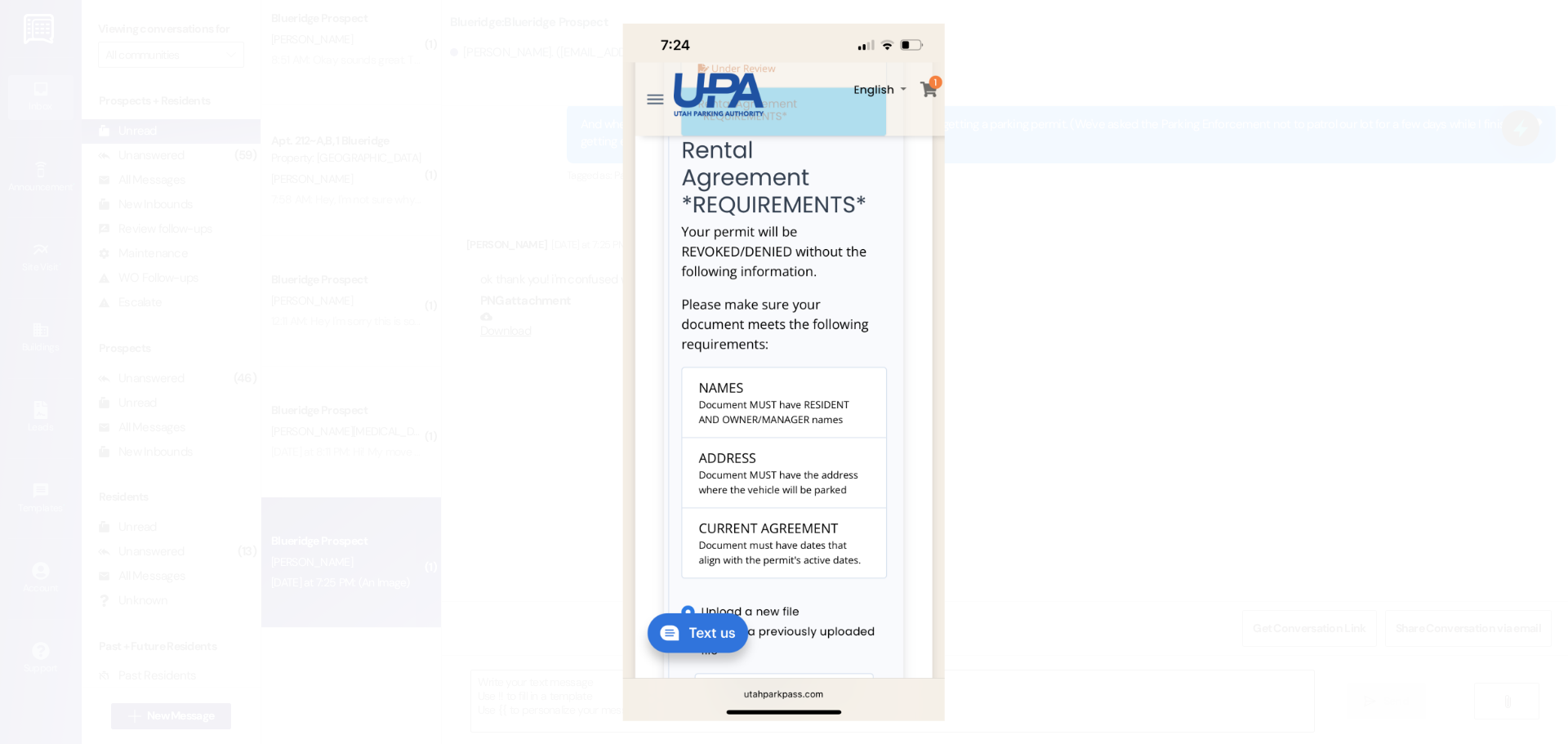
scroll to position [4584, 0]
click at [1001, 475] on button "Unzoom image" at bounding box center [784, 372] width 1568 height 744
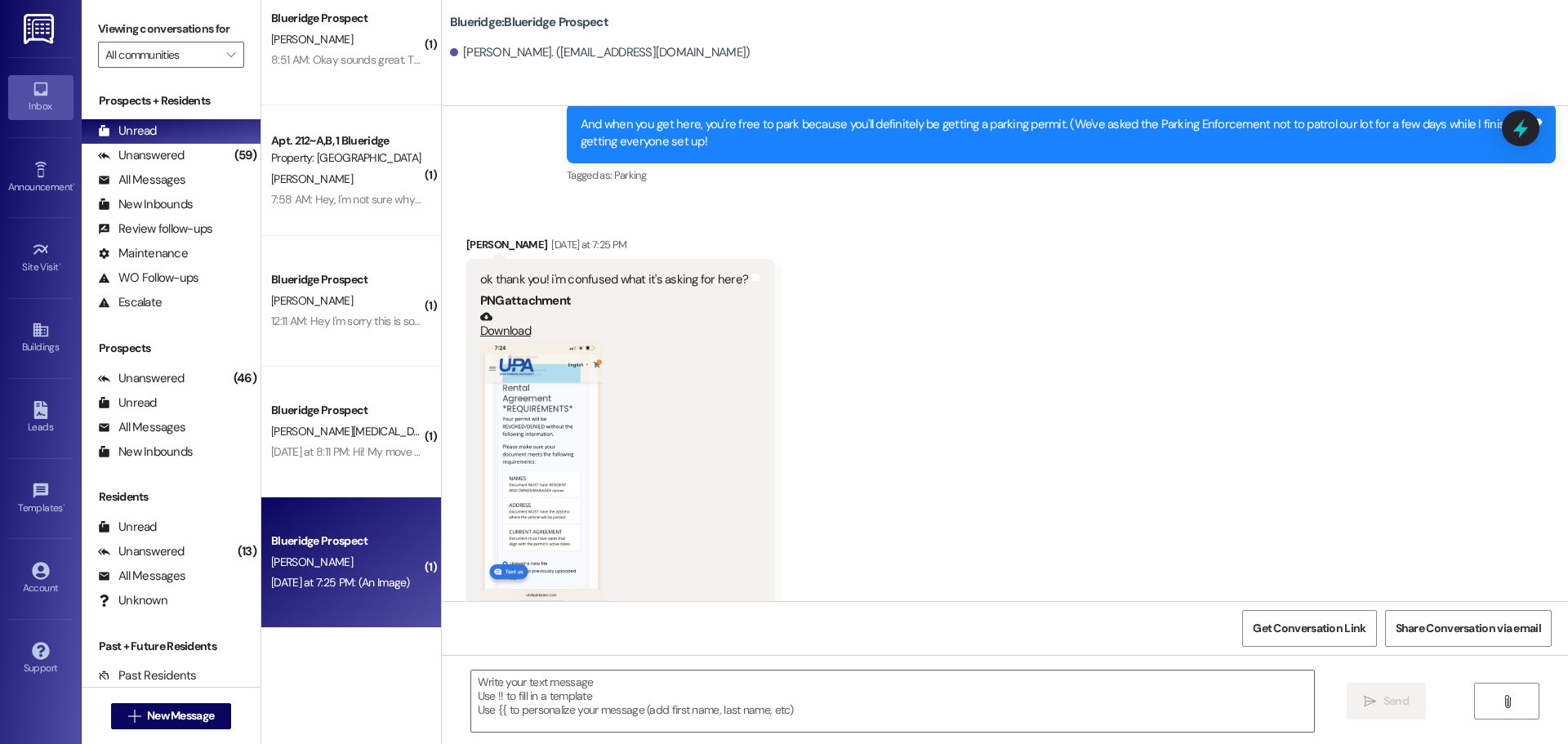
click at [503, 456] on button "Zoom image" at bounding box center [542, 472] width 123 height 266
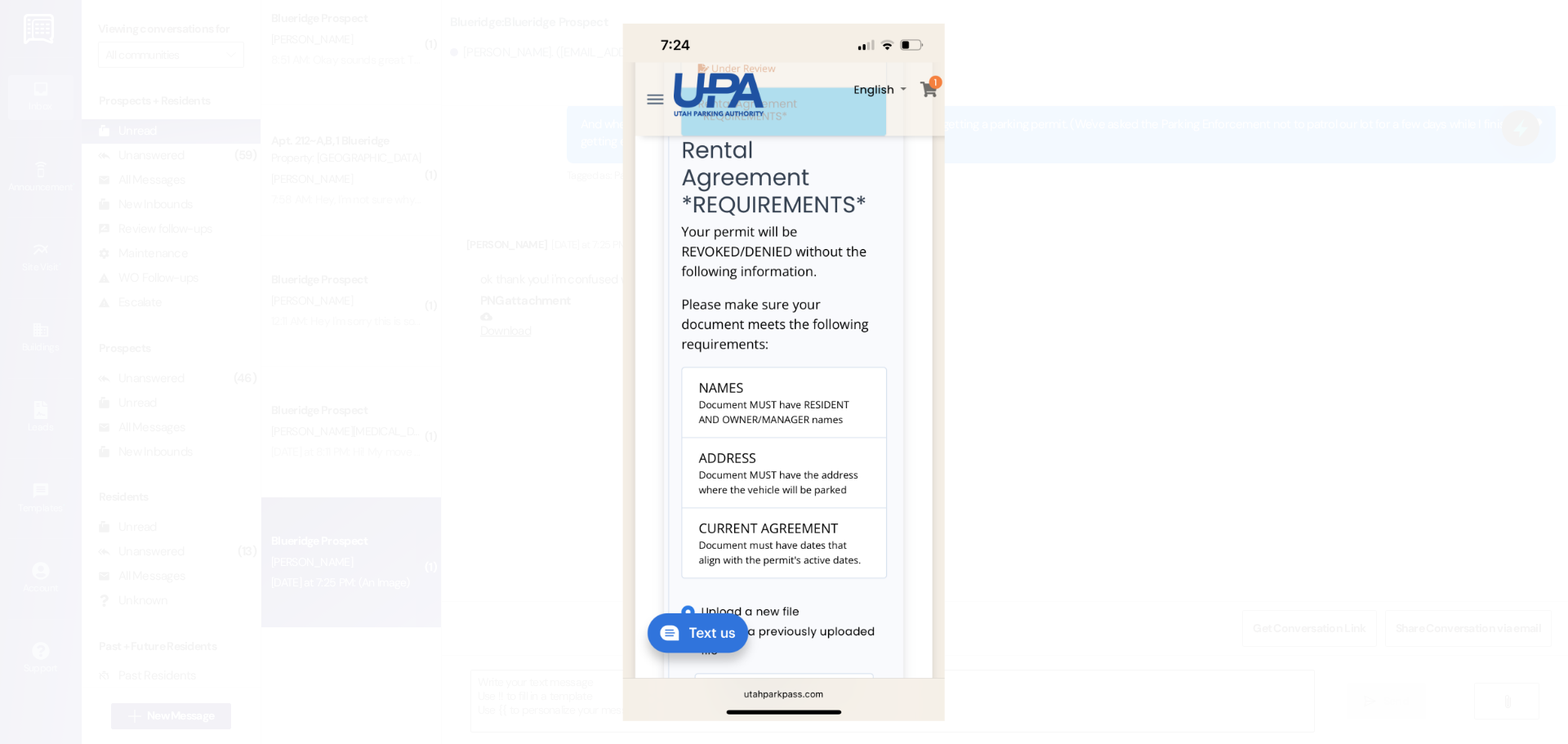
scroll to position [4584, 0]
click at [1129, 434] on button "Unzoom image" at bounding box center [784, 372] width 1568 height 744
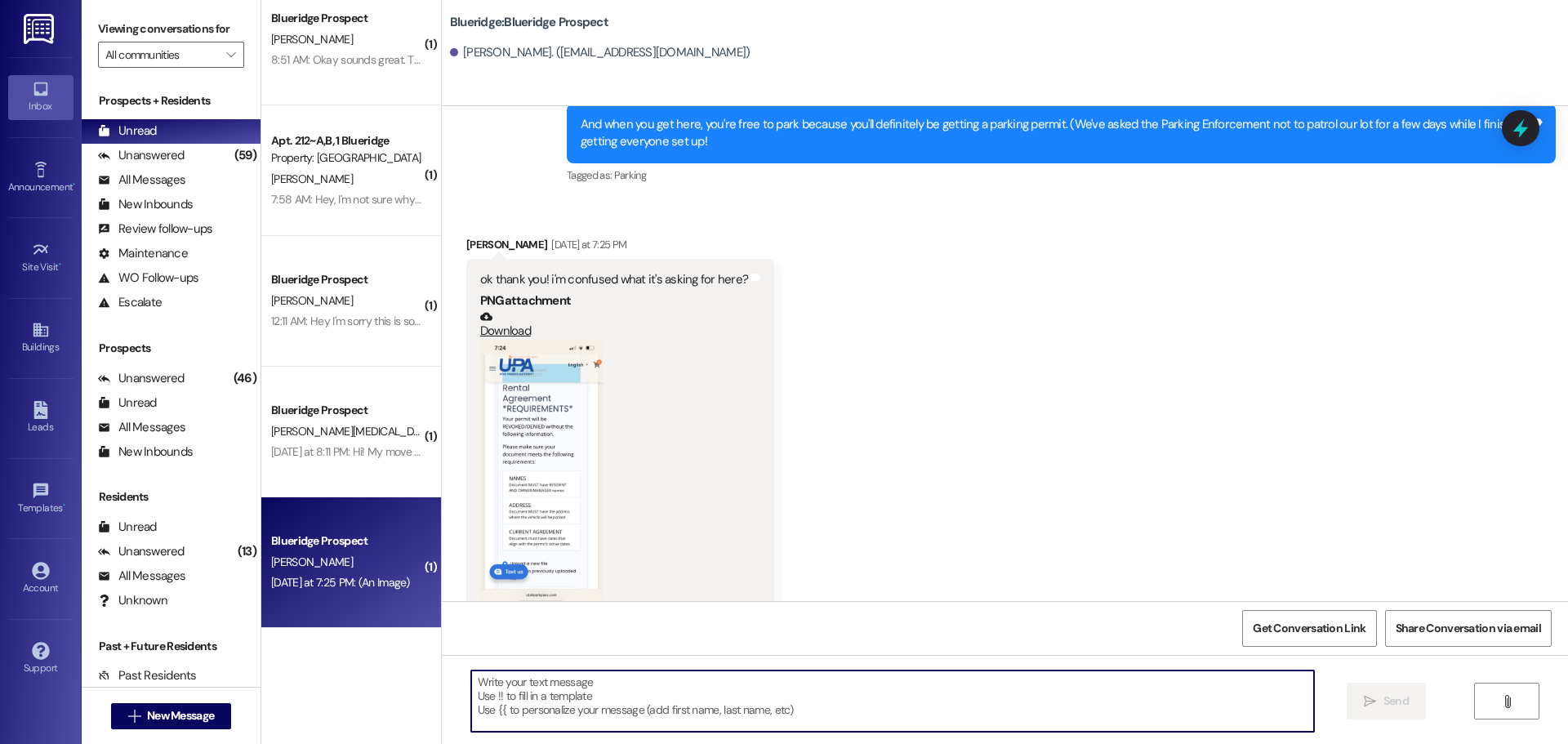
drag, startPoint x: 826, startPoint y: 689, endPoint x: 834, endPoint y: 686, distance: 8.5
click at [829, 689] on textarea at bounding box center [893, 701] width 843 height 61
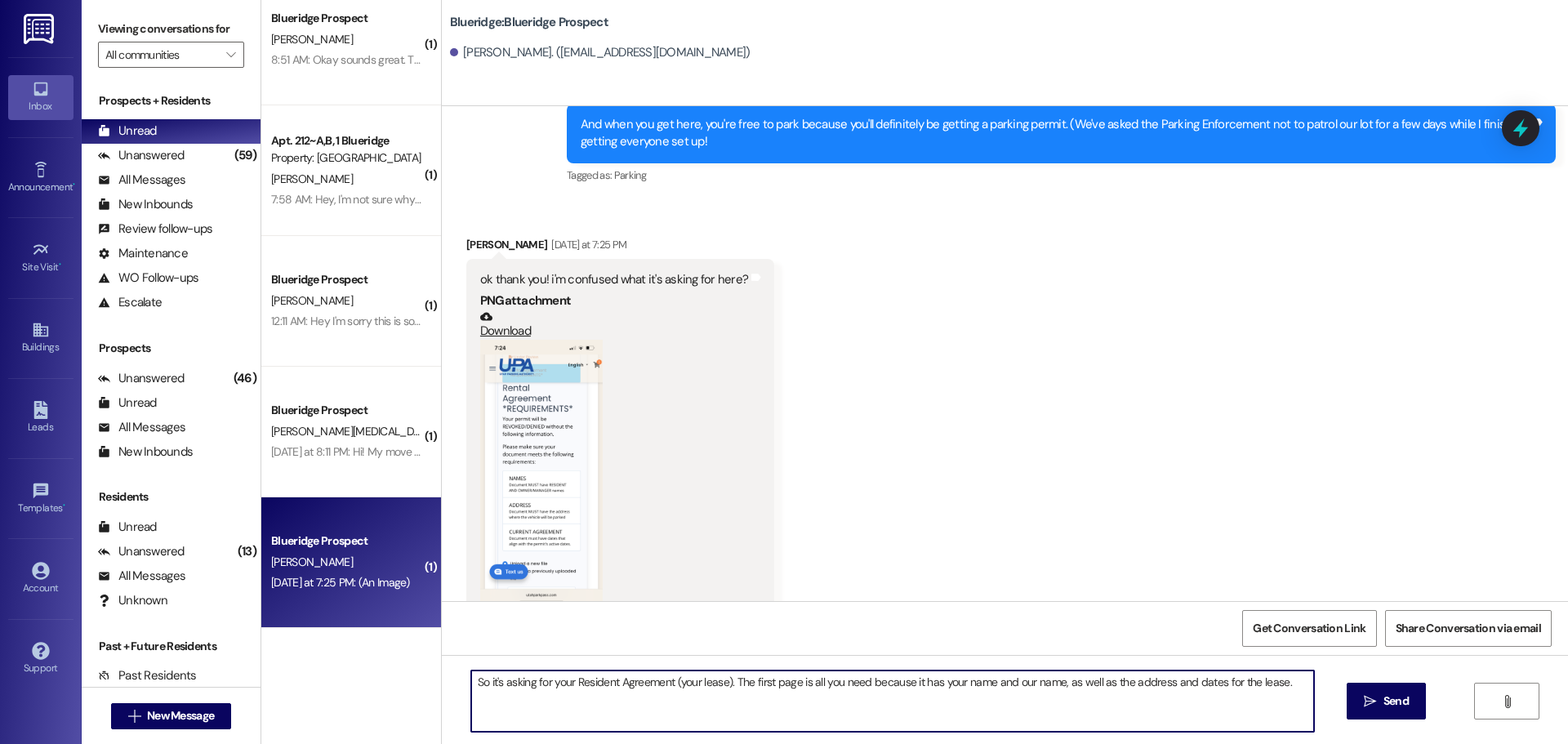
type textarea "So it's asking for your Resident Agreement (your lease). The first page is all …"
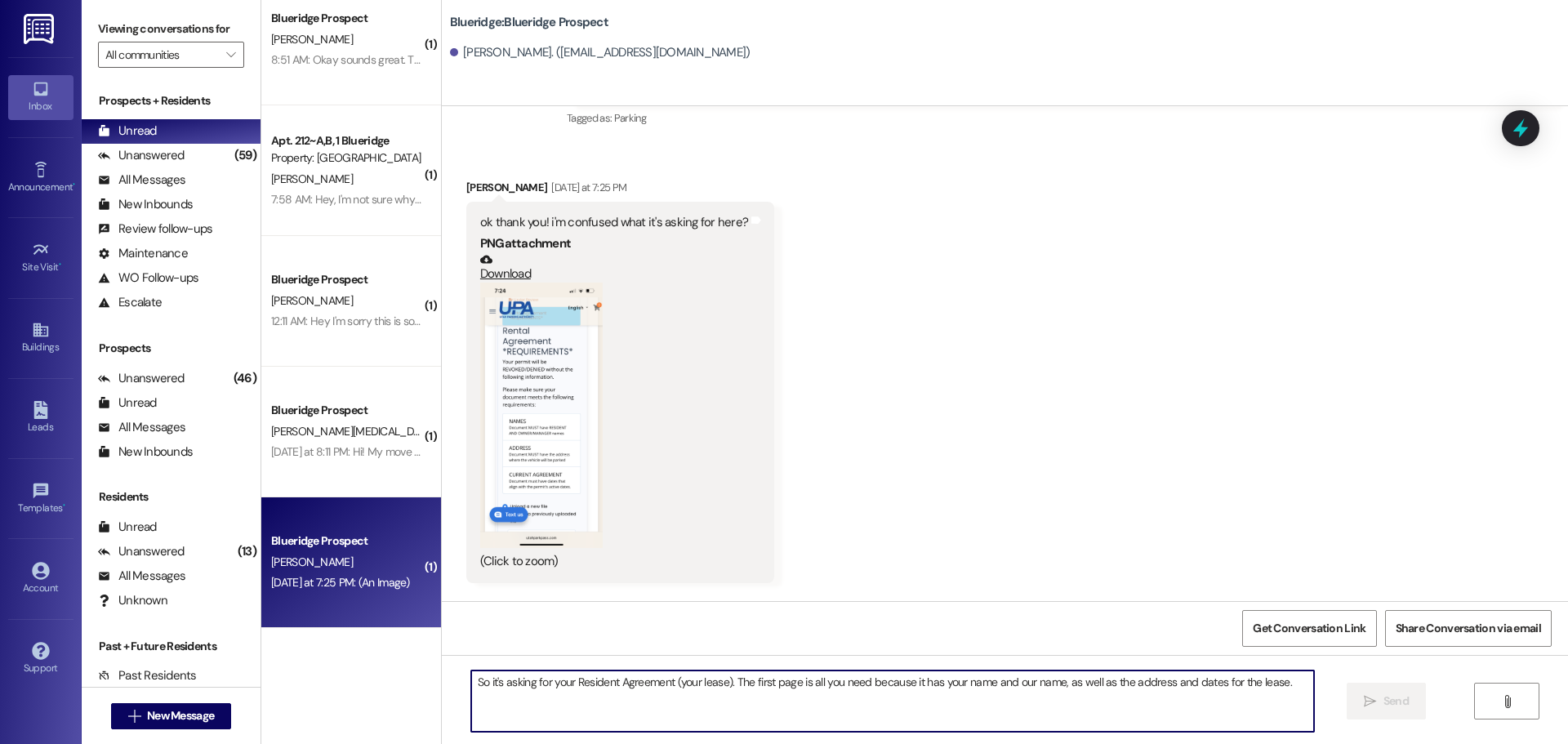
scroll to position [4698, 0]
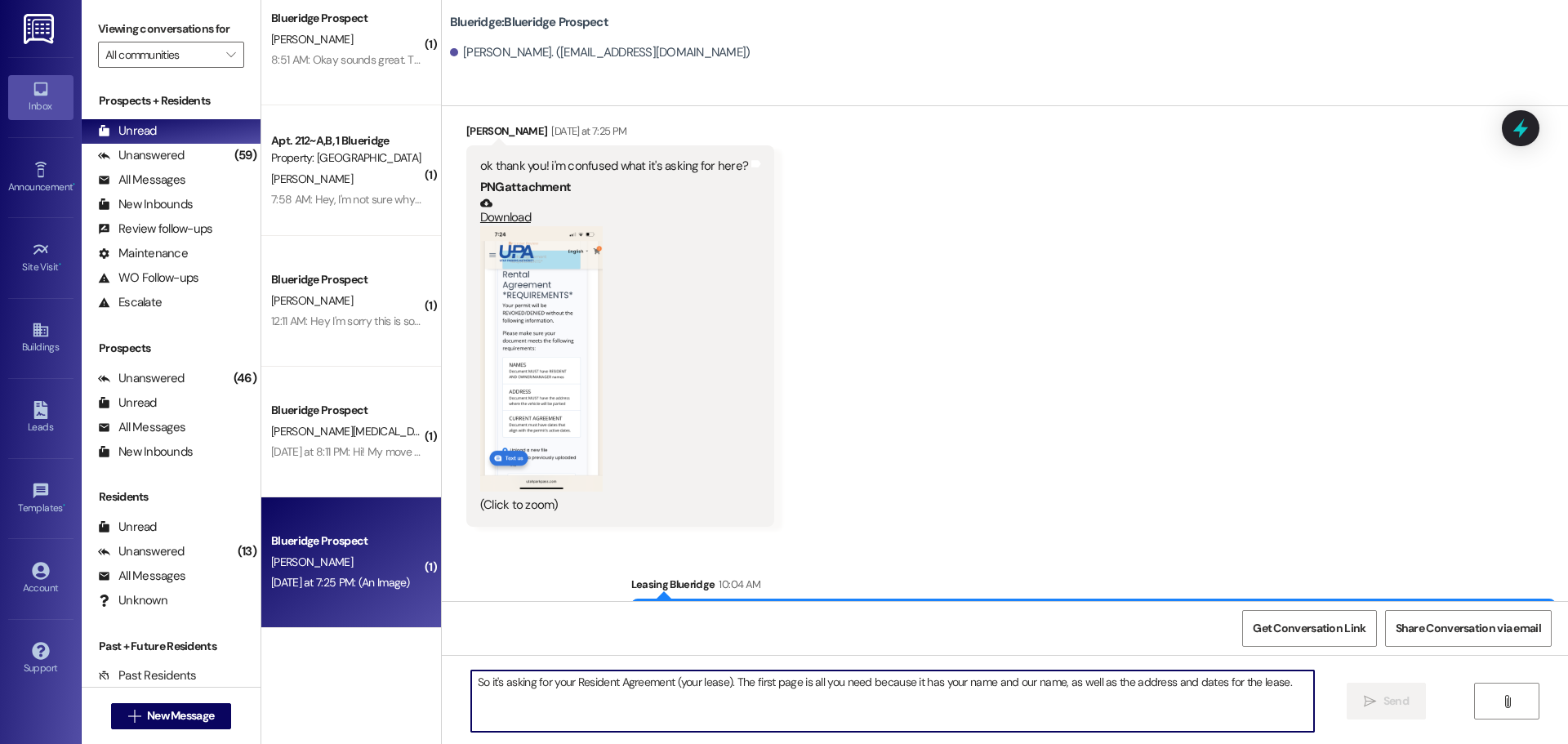
click at [992, 709] on textarea "So it's asking for your Resident Agreement (your lease). The first page is all …" at bounding box center [893, 701] width 843 height 61
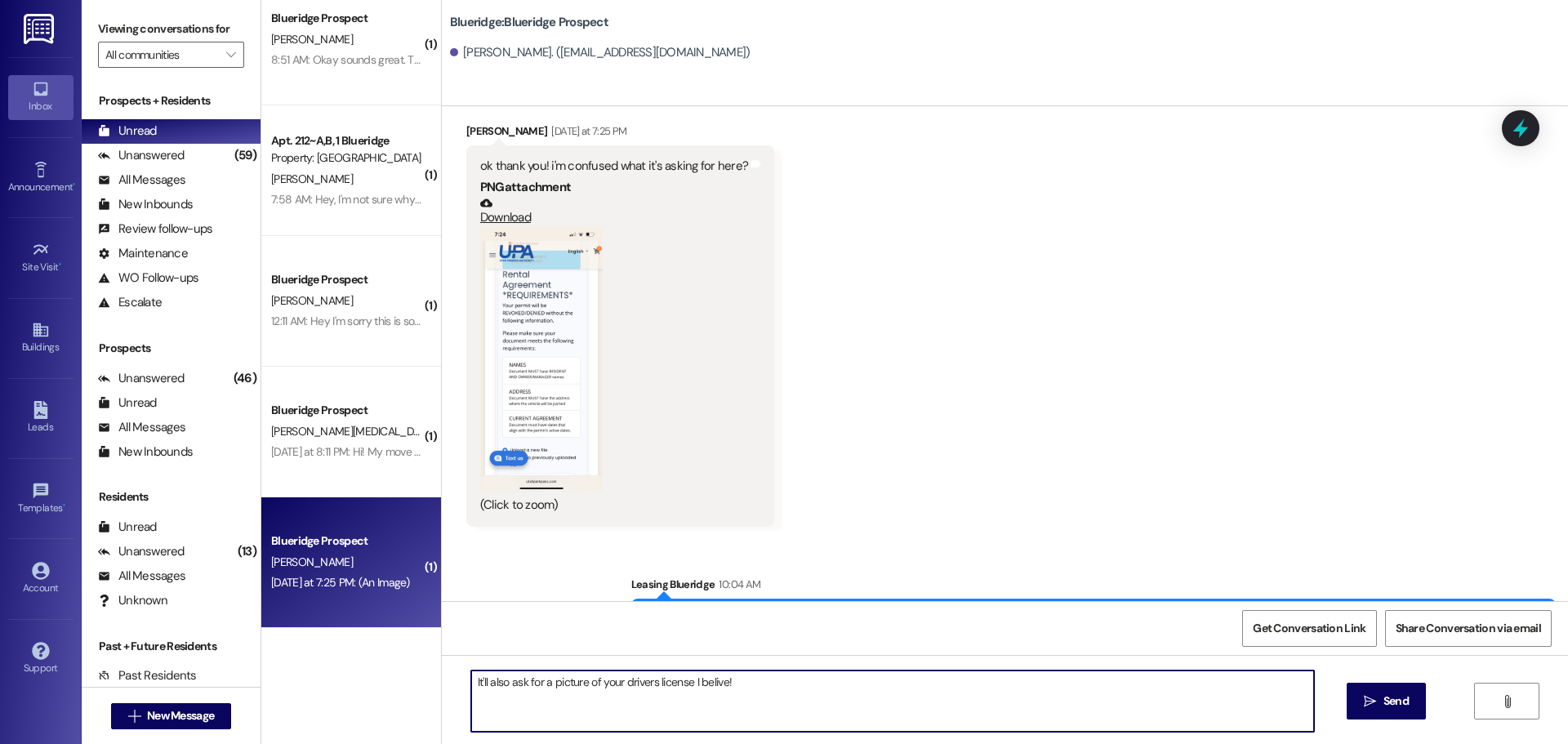
type textarea "It'll also ask for a picture of your drivers license I believe!"
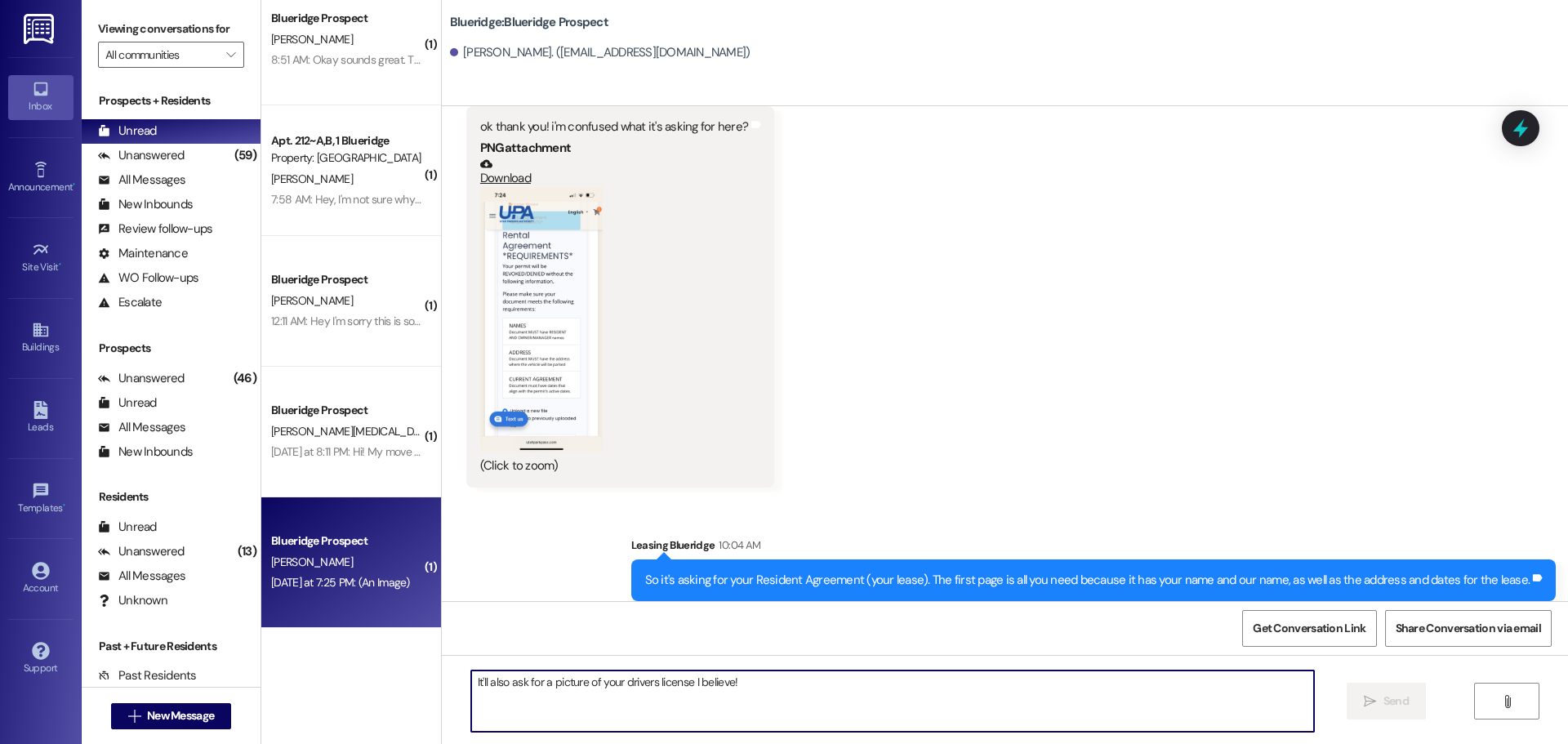
scroll to position [4812, 0]
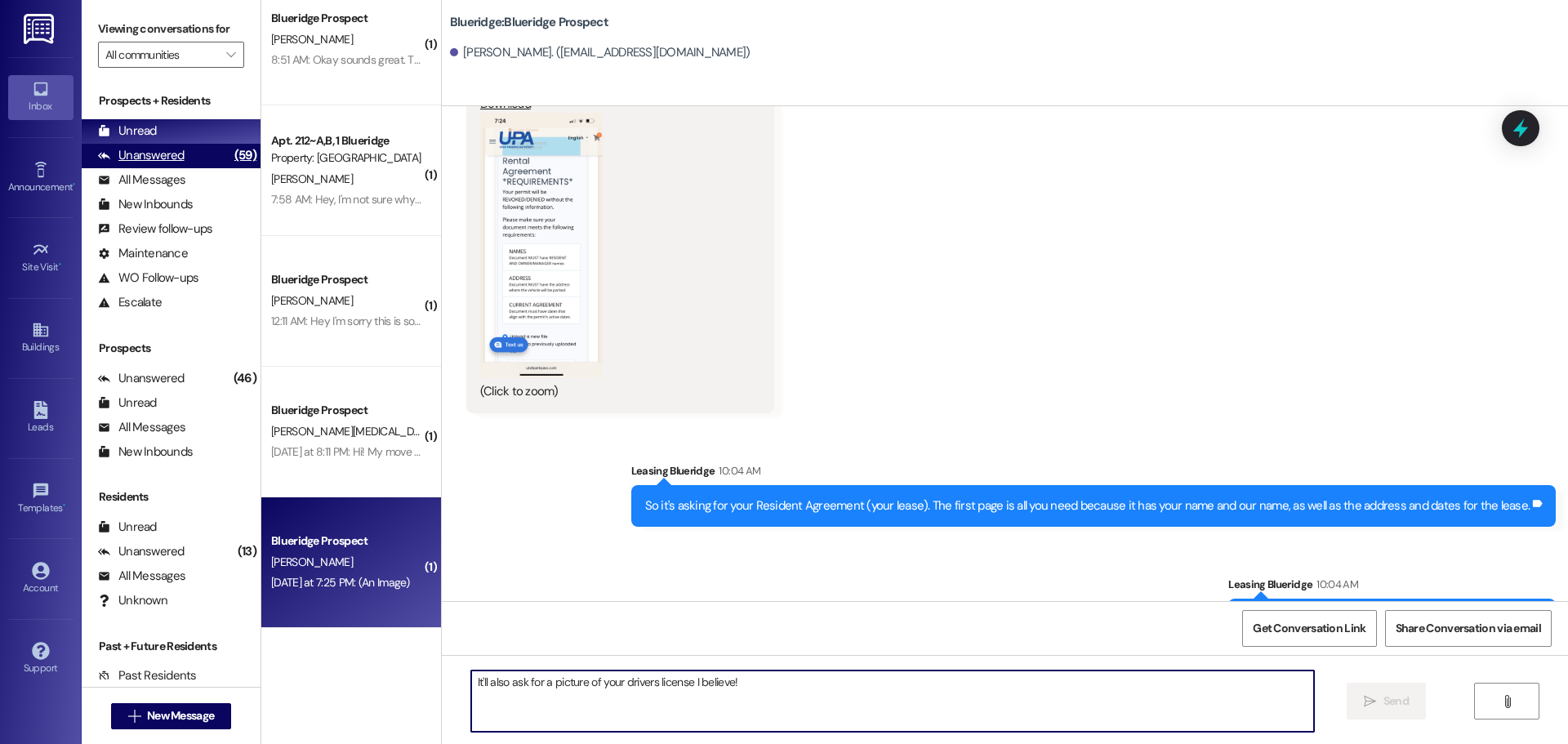
click at [156, 160] on div "Unanswered" at bounding box center [141, 155] width 87 height 17
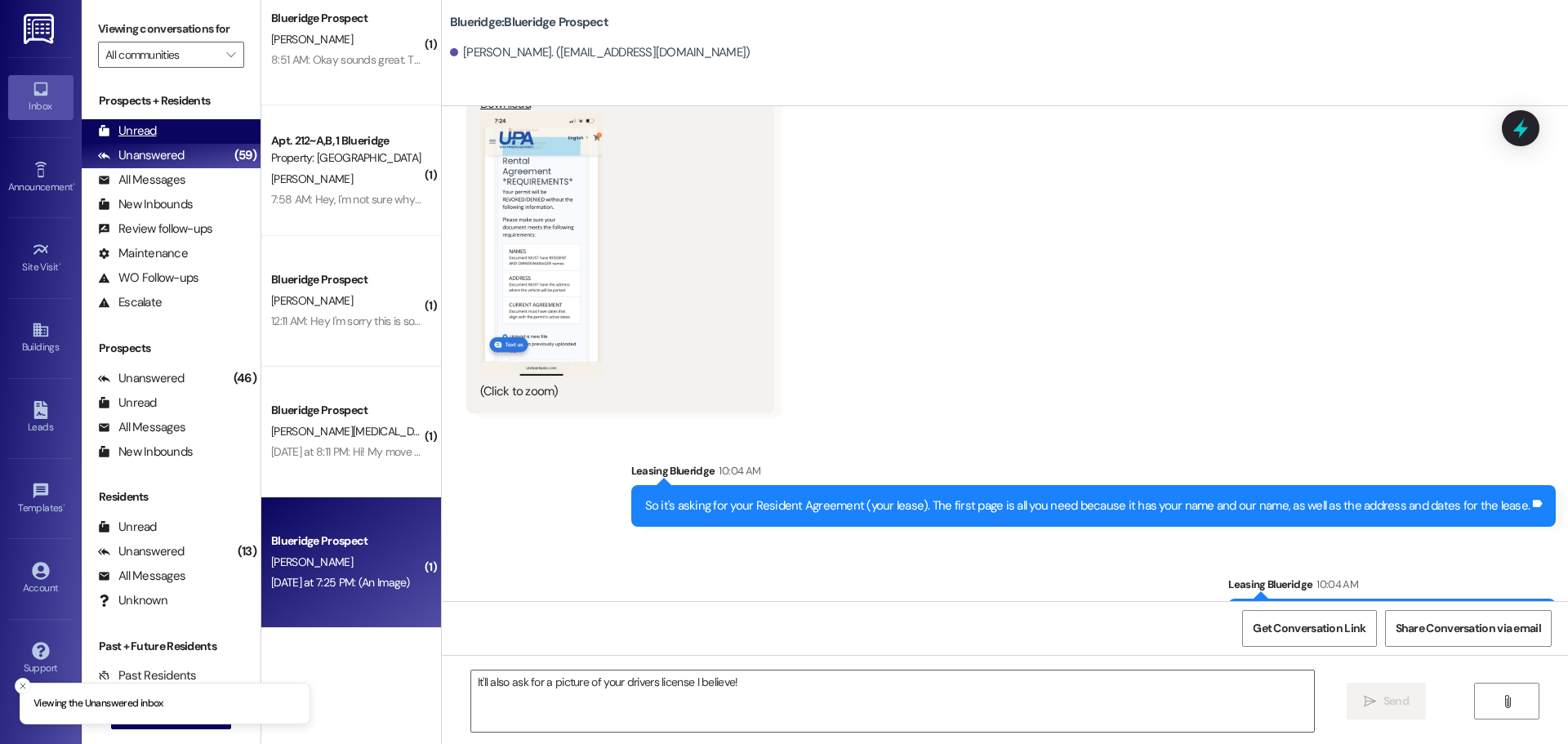
click at [162, 130] on div "Unread (0)" at bounding box center [171, 131] width 179 height 25
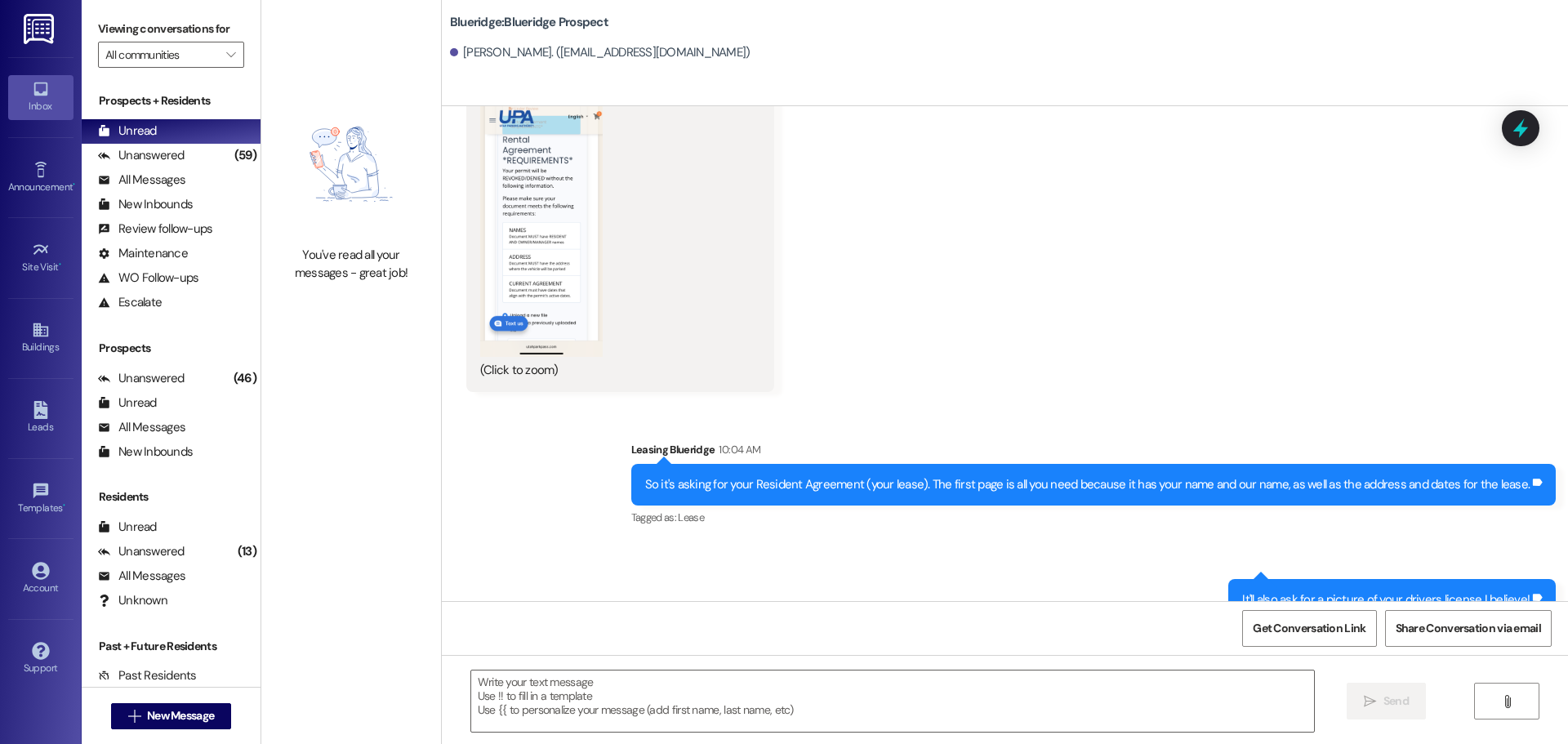
scroll to position [4837, 0]
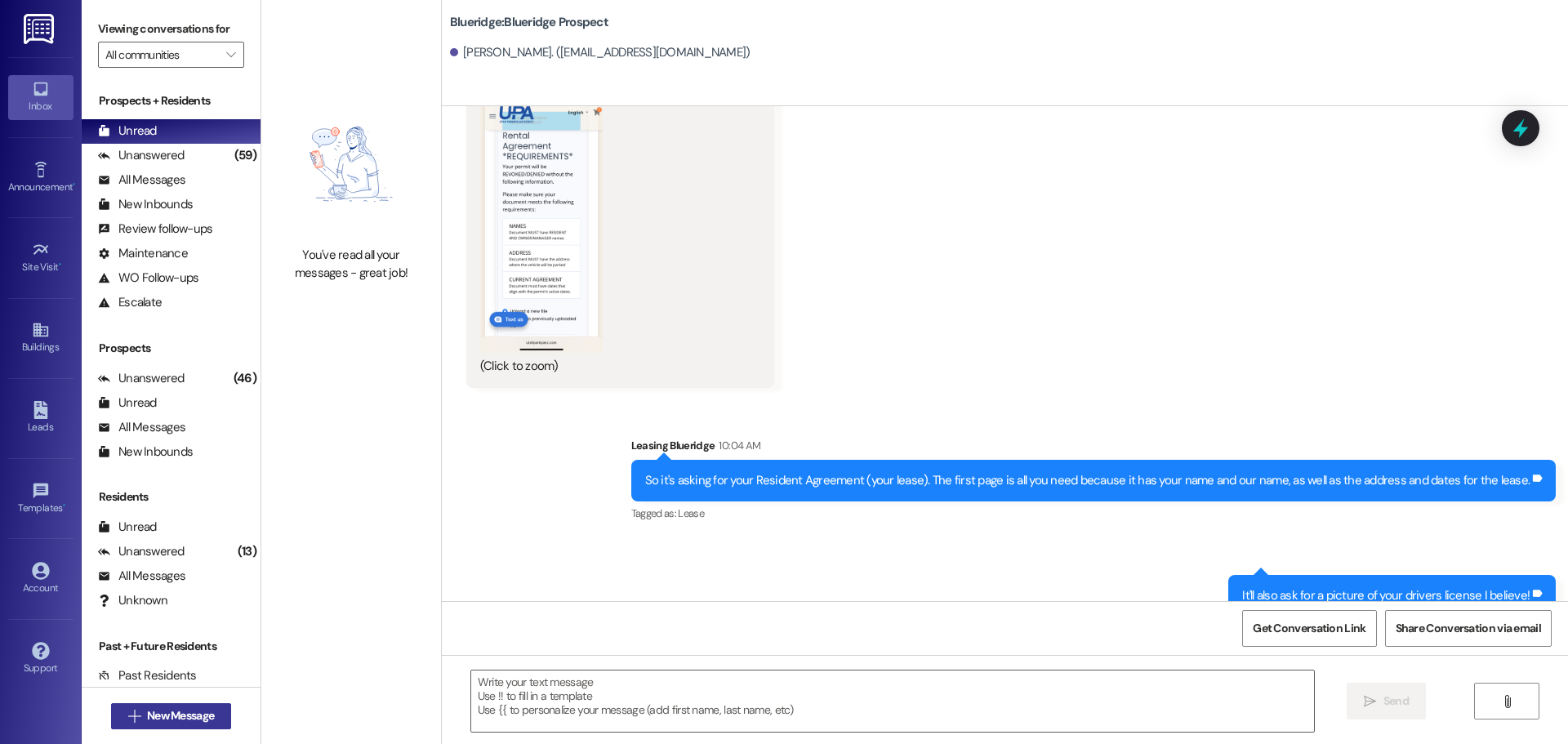
click at [125, 721] on span " New Message" at bounding box center [171, 715] width 93 height 17
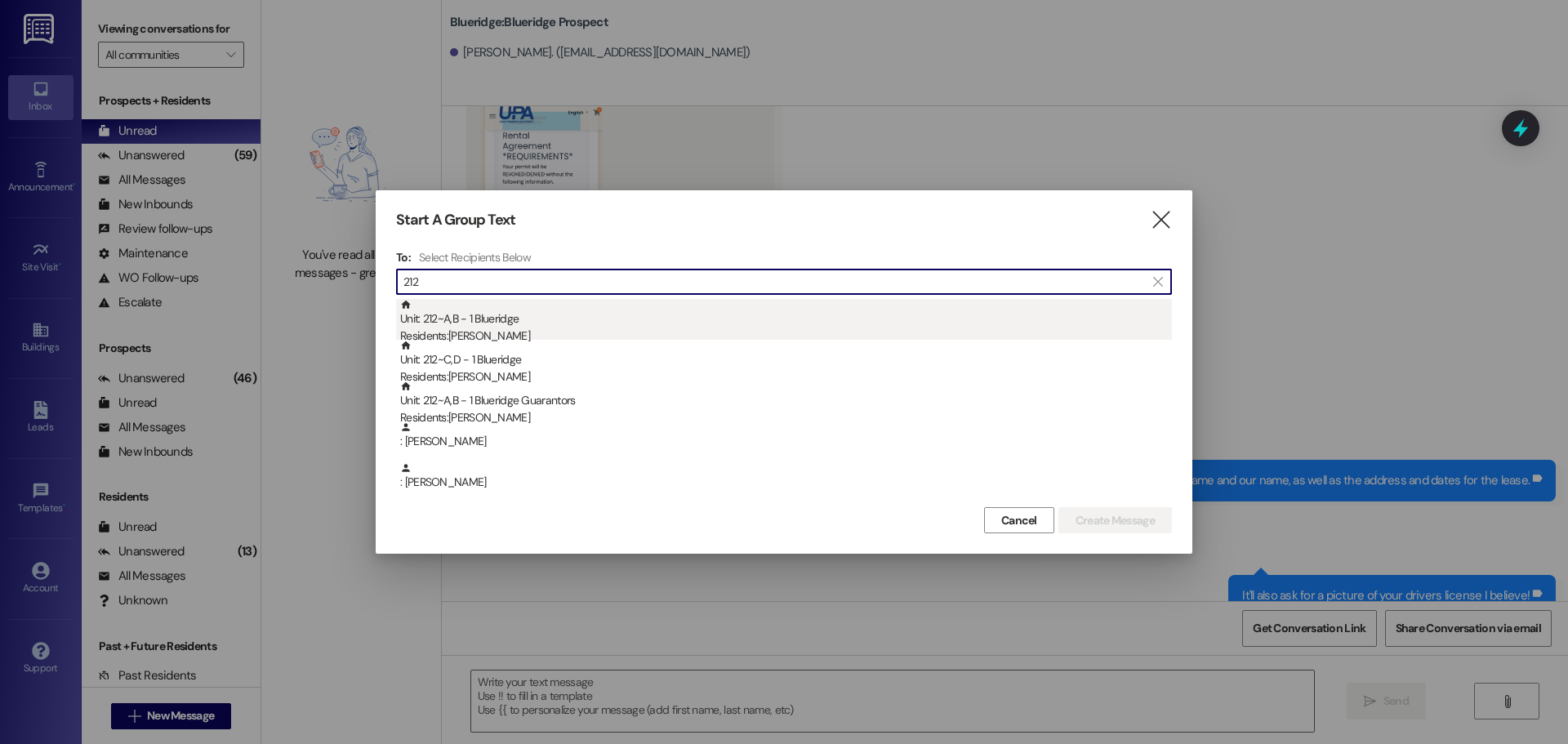
type input "212"
click at [444, 325] on div "Unit: 212~A,B - 1 Blueridge Residents: [PERSON_NAME]" at bounding box center [786, 321] width 772 height 46
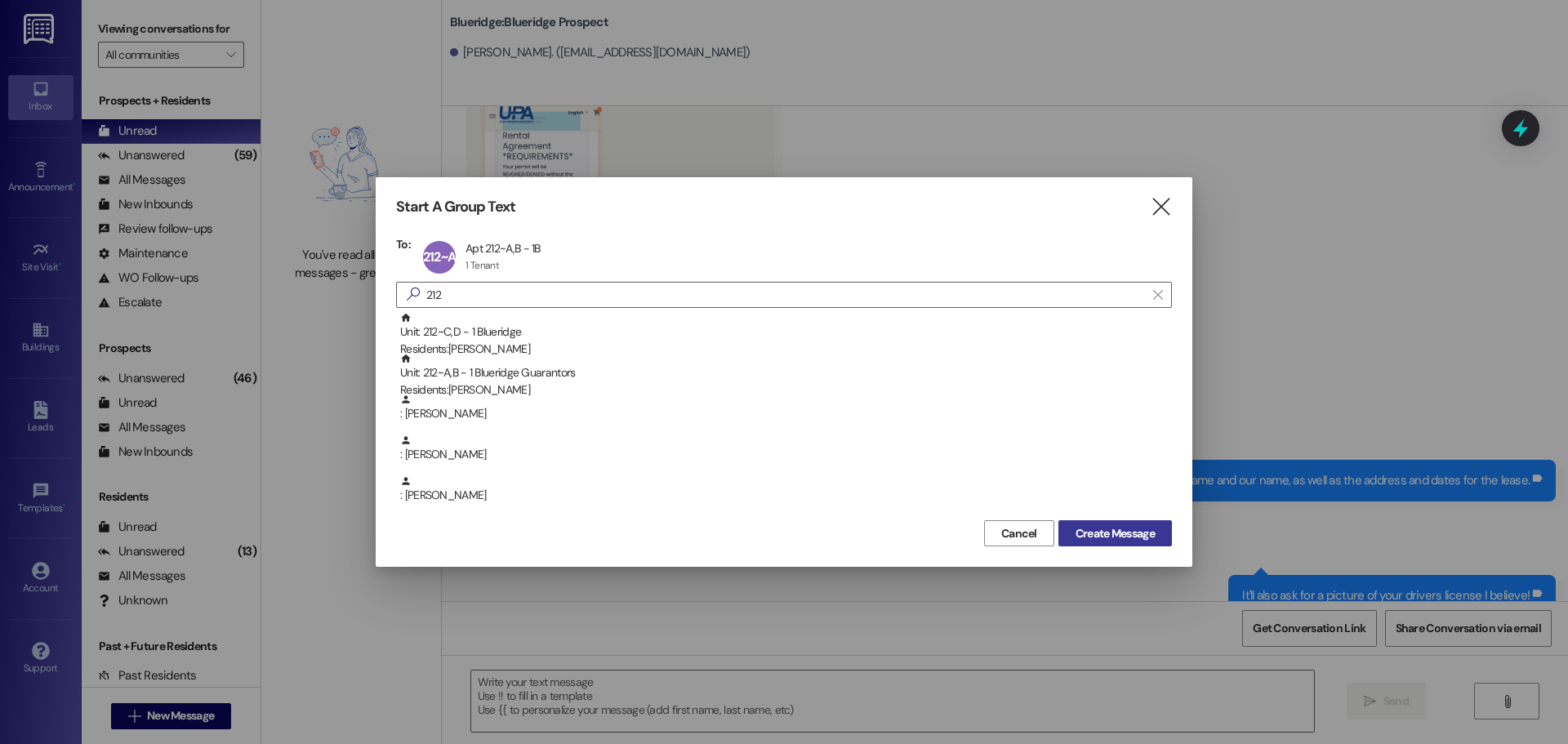
click at [1119, 527] on span "Create Message" at bounding box center [1115, 533] width 79 height 17
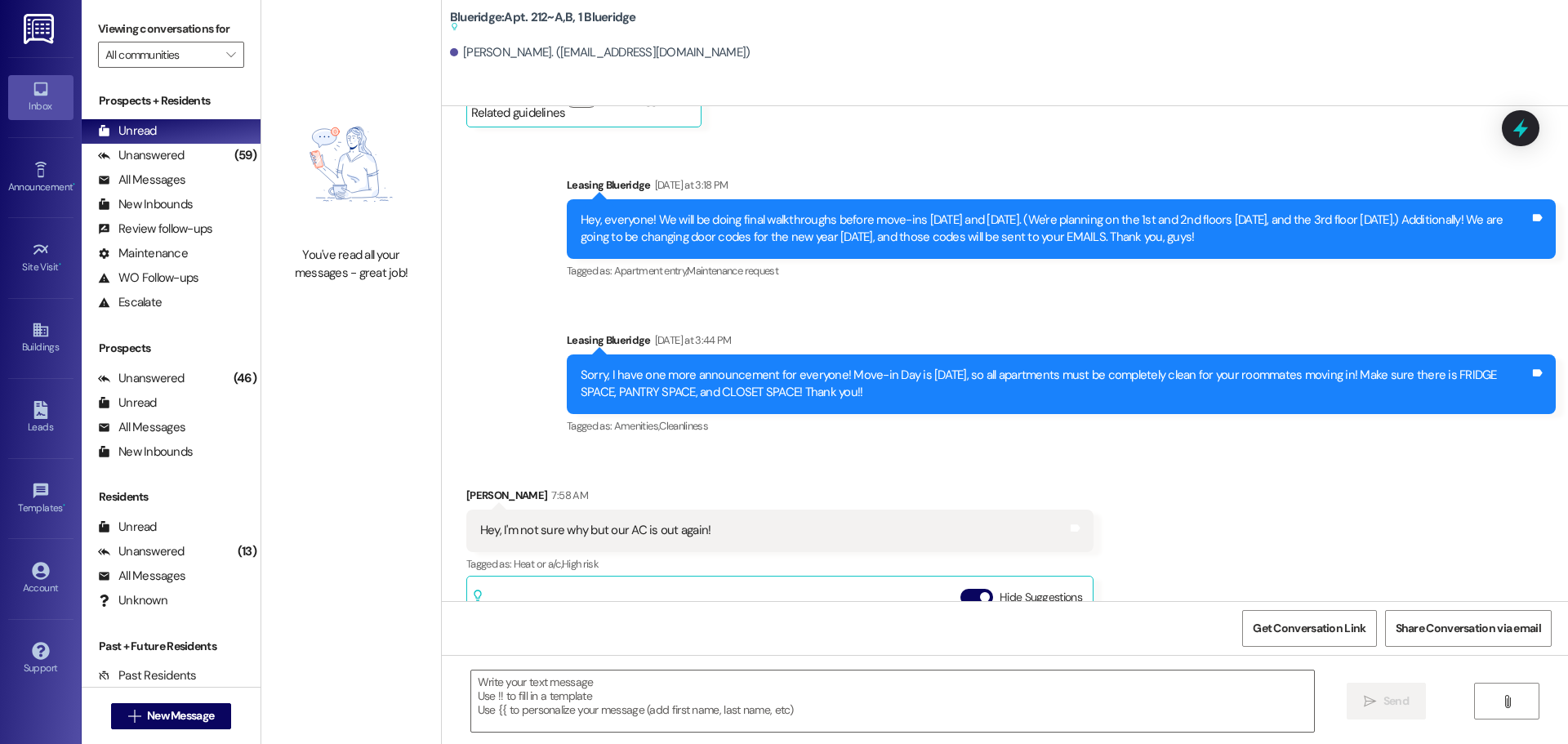
scroll to position [78454, 0]
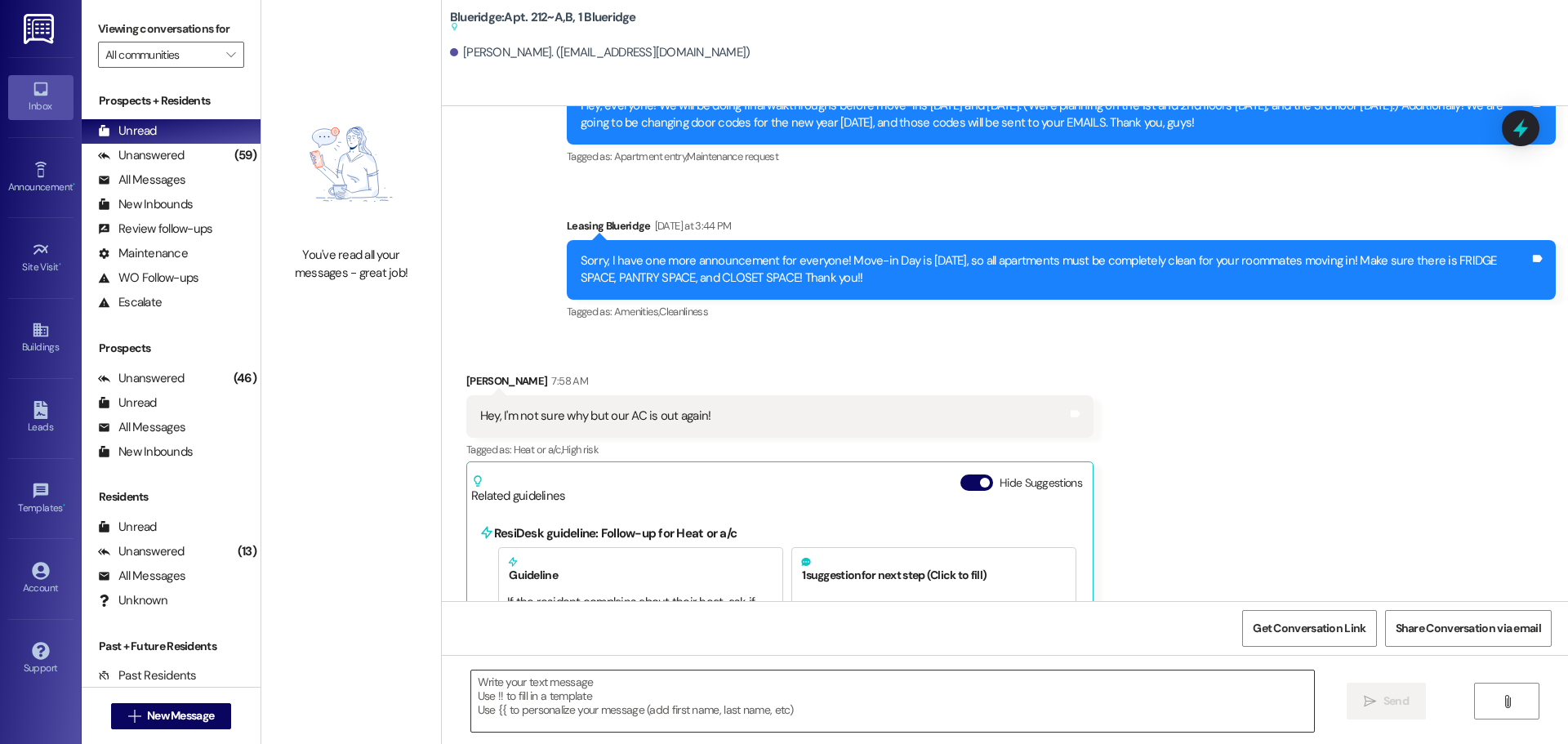
click at [793, 722] on textarea at bounding box center [893, 701] width 843 height 61
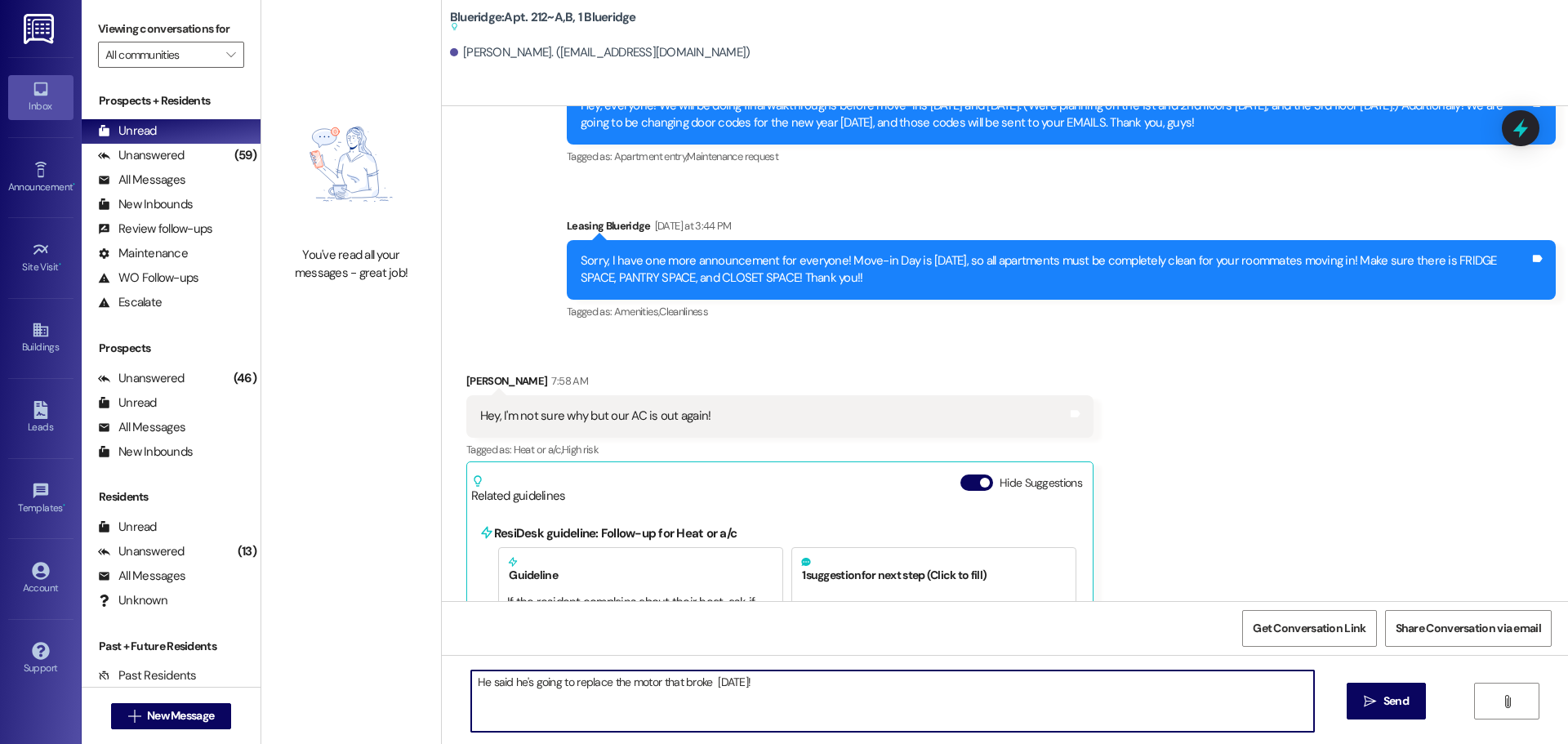
type textarea "He said he's going to replace the motor that broke [DATE]!"
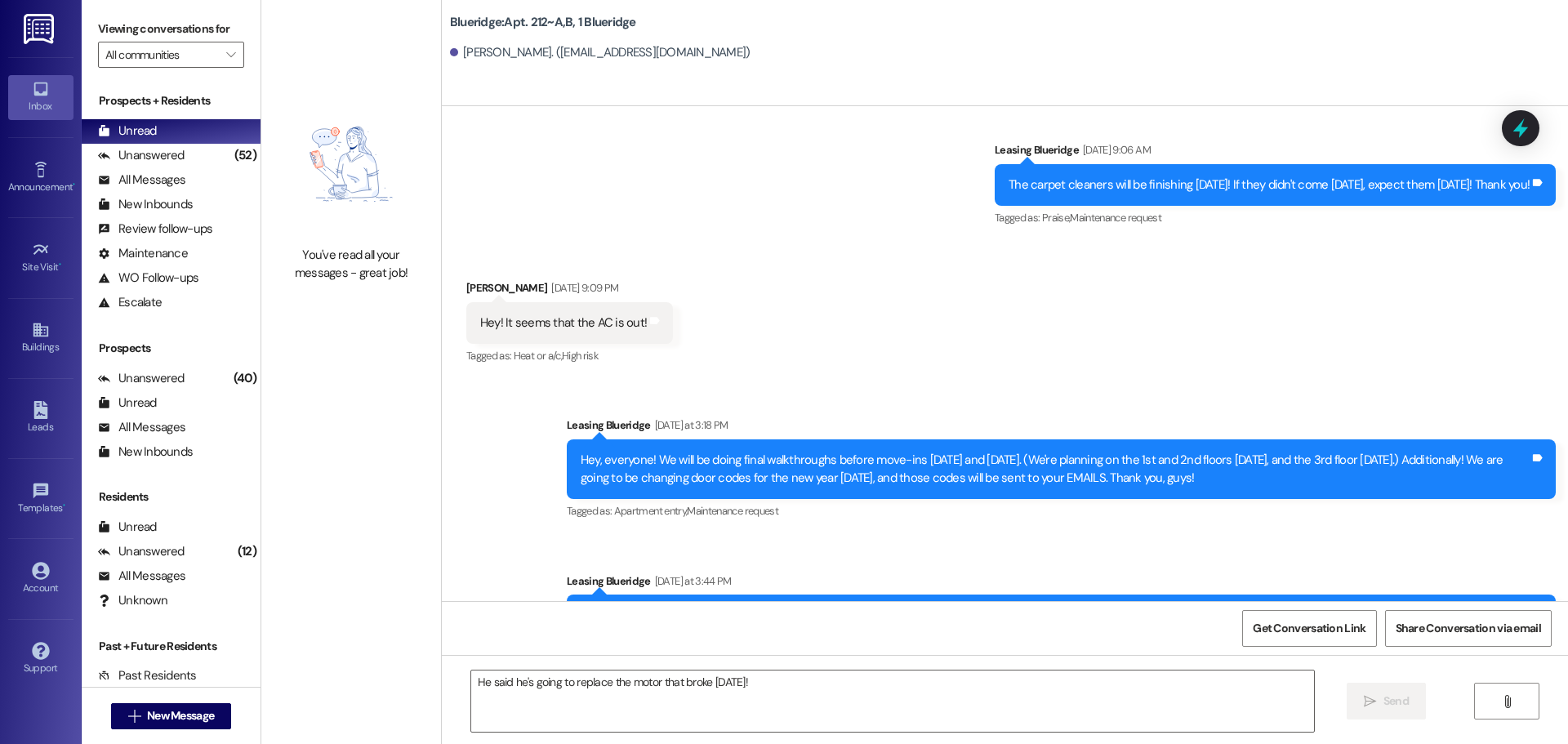
scroll to position [78279, 0]
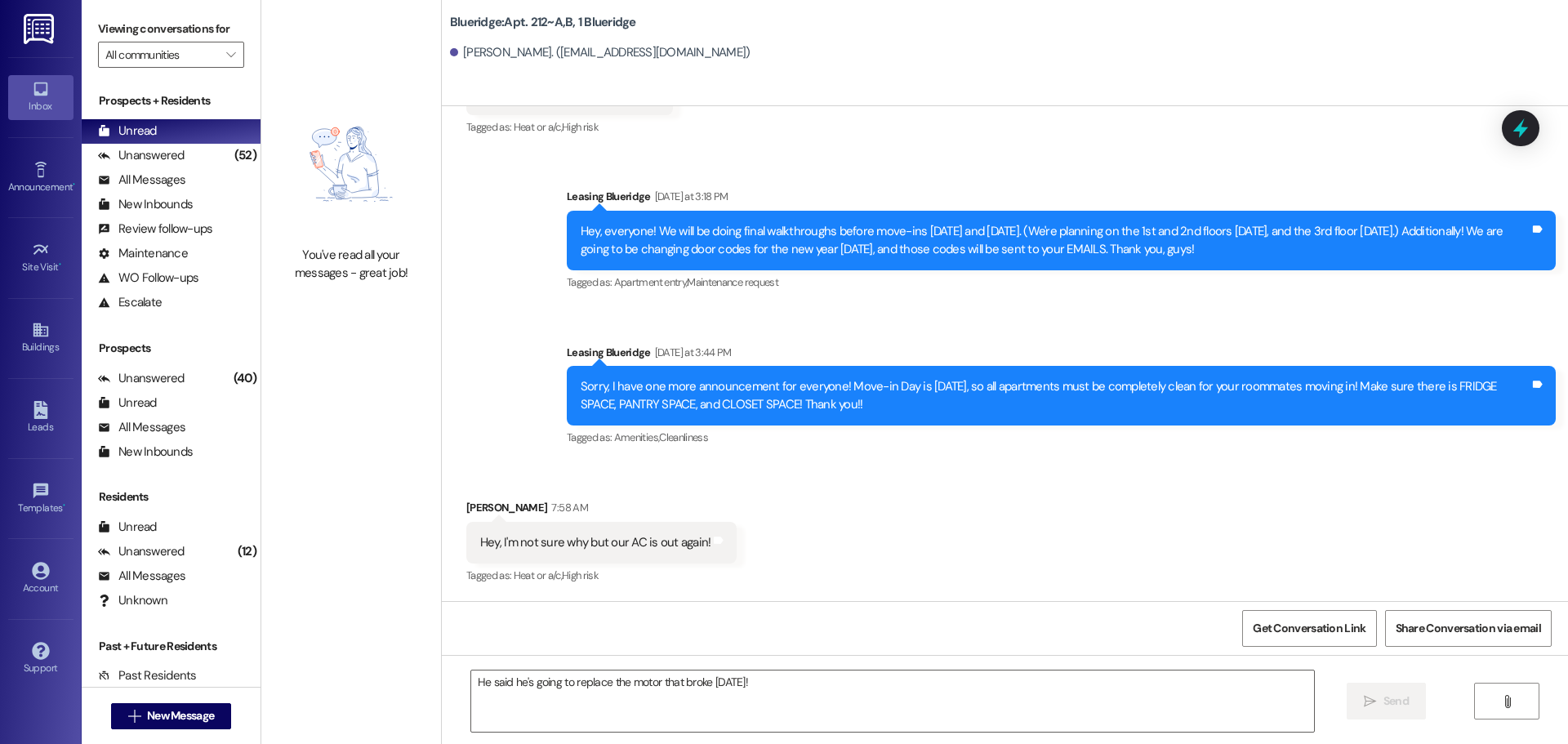
click at [956, 462] on div "Received via SMS [PERSON_NAME] 7:58 AM Hey, I'm not sure why but our AC is out …" at bounding box center [1004, 532] width 1126 height 138
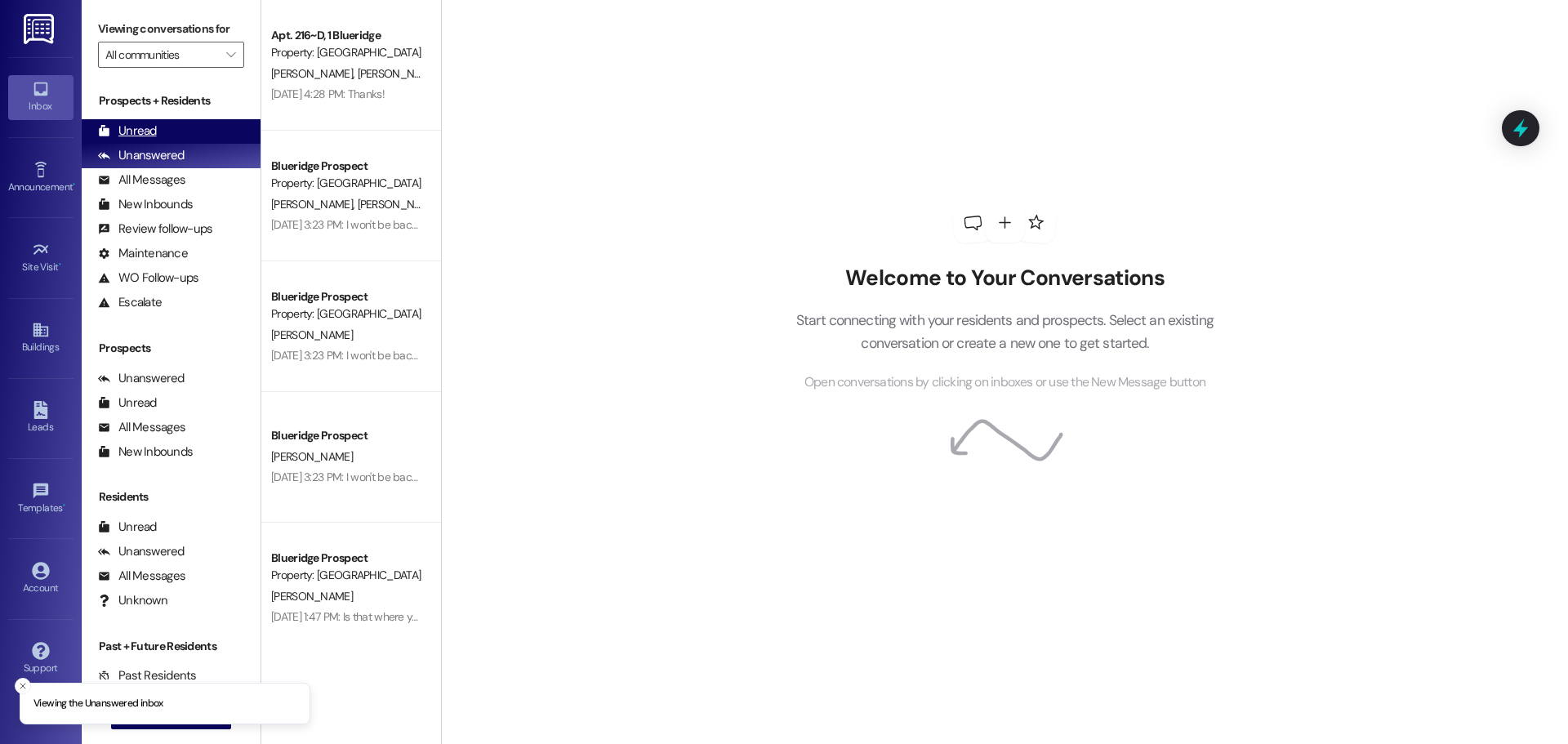
click at [172, 141] on div "Unread (0)" at bounding box center [171, 131] width 179 height 25
